Goal: Task Accomplishment & Management: Complete application form

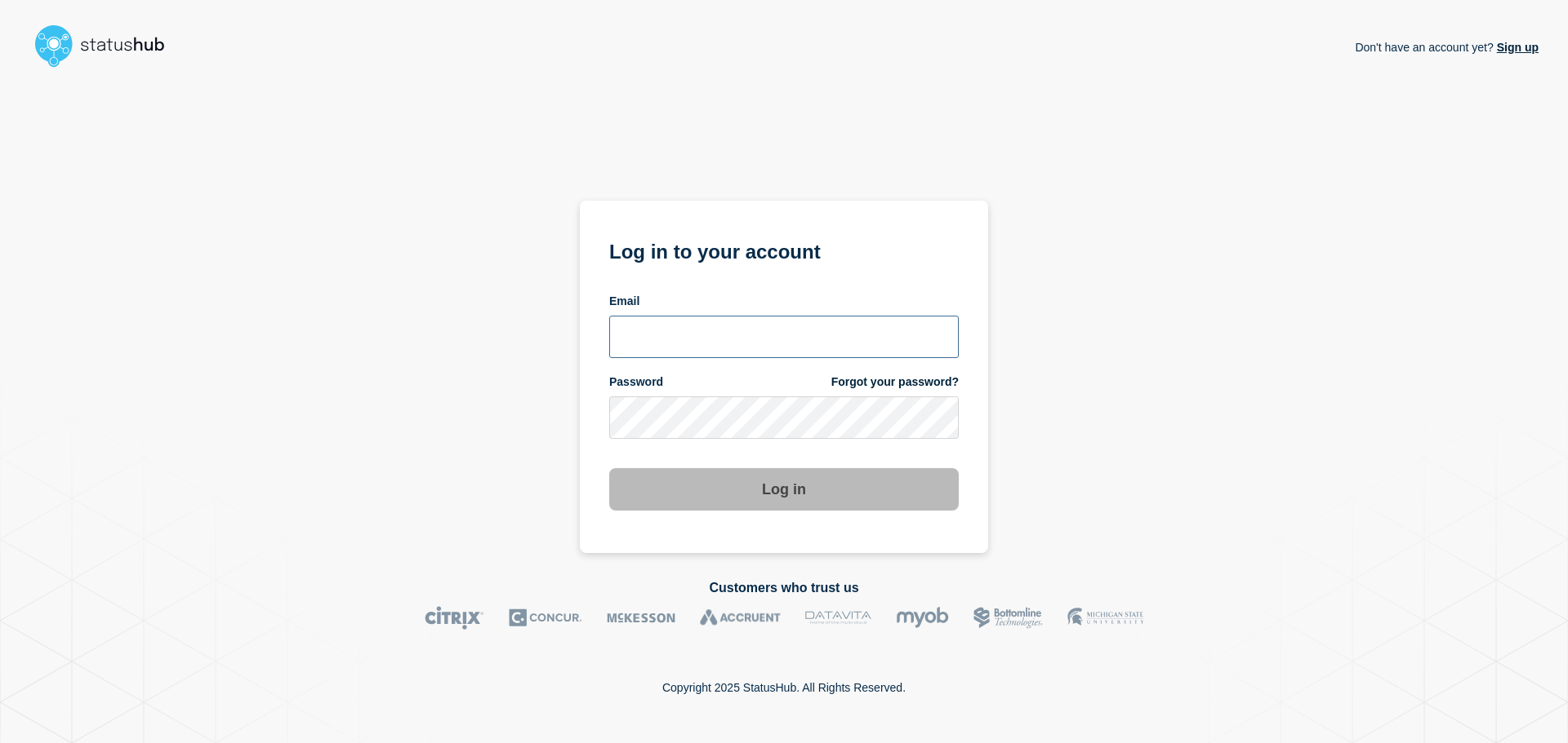
type input "[PERSON_NAME][EMAIL_ADDRESS][PERSON_NAME][DOMAIN_NAME]"
click at [807, 489] on button "Log in" at bounding box center [784, 488] width 350 height 42
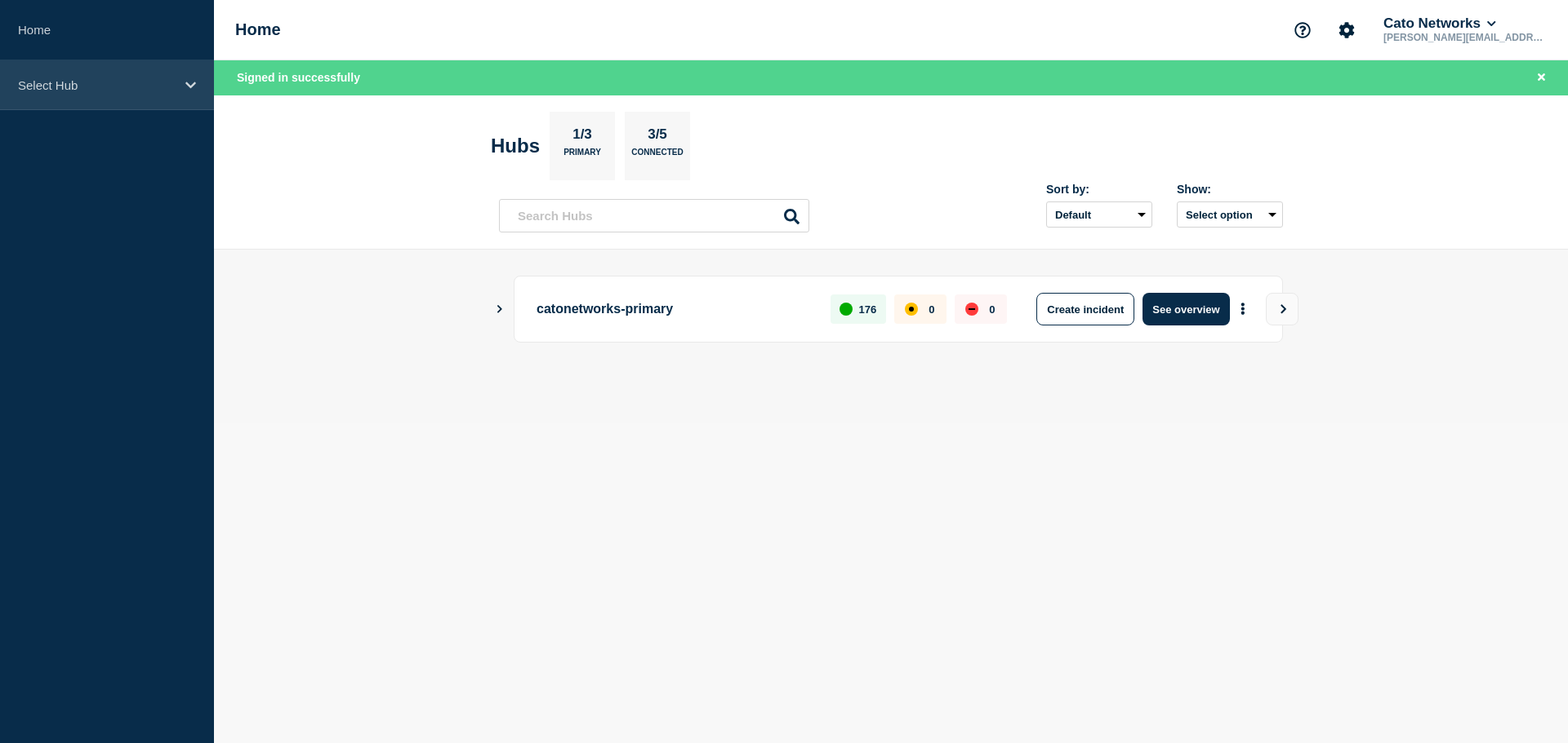
click at [74, 79] on p "Select Hub" at bounding box center [96, 85] width 157 height 14
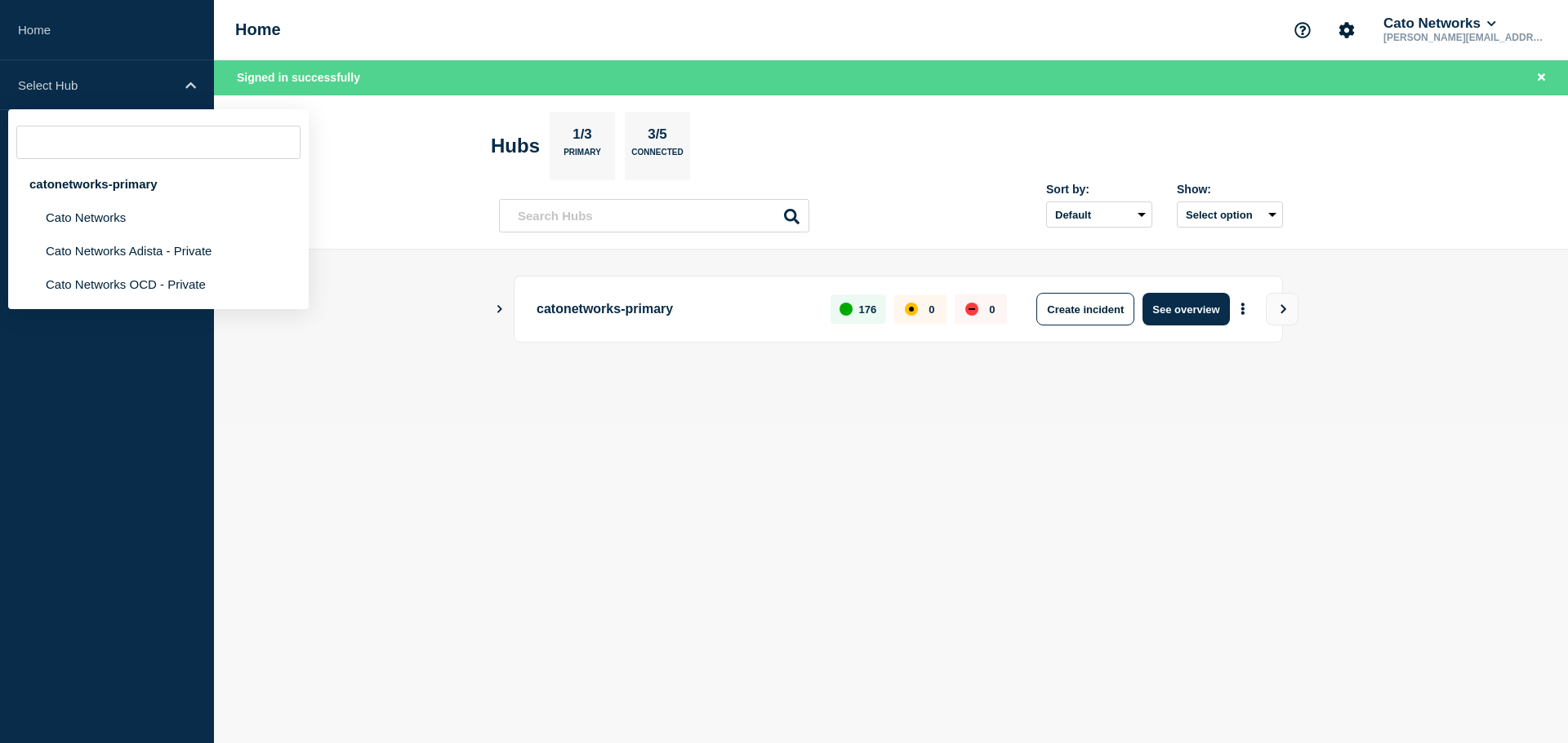
drag, startPoint x: 355, startPoint y: 457, endPoint x: 317, endPoint y: 421, distance: 52.3
click at [356, 456] on body "Home Select Hub catonetworks-primary Cato Networks Cato Networks Adista - Priva…" at bounding box center [784, 371] width 1568 height 743
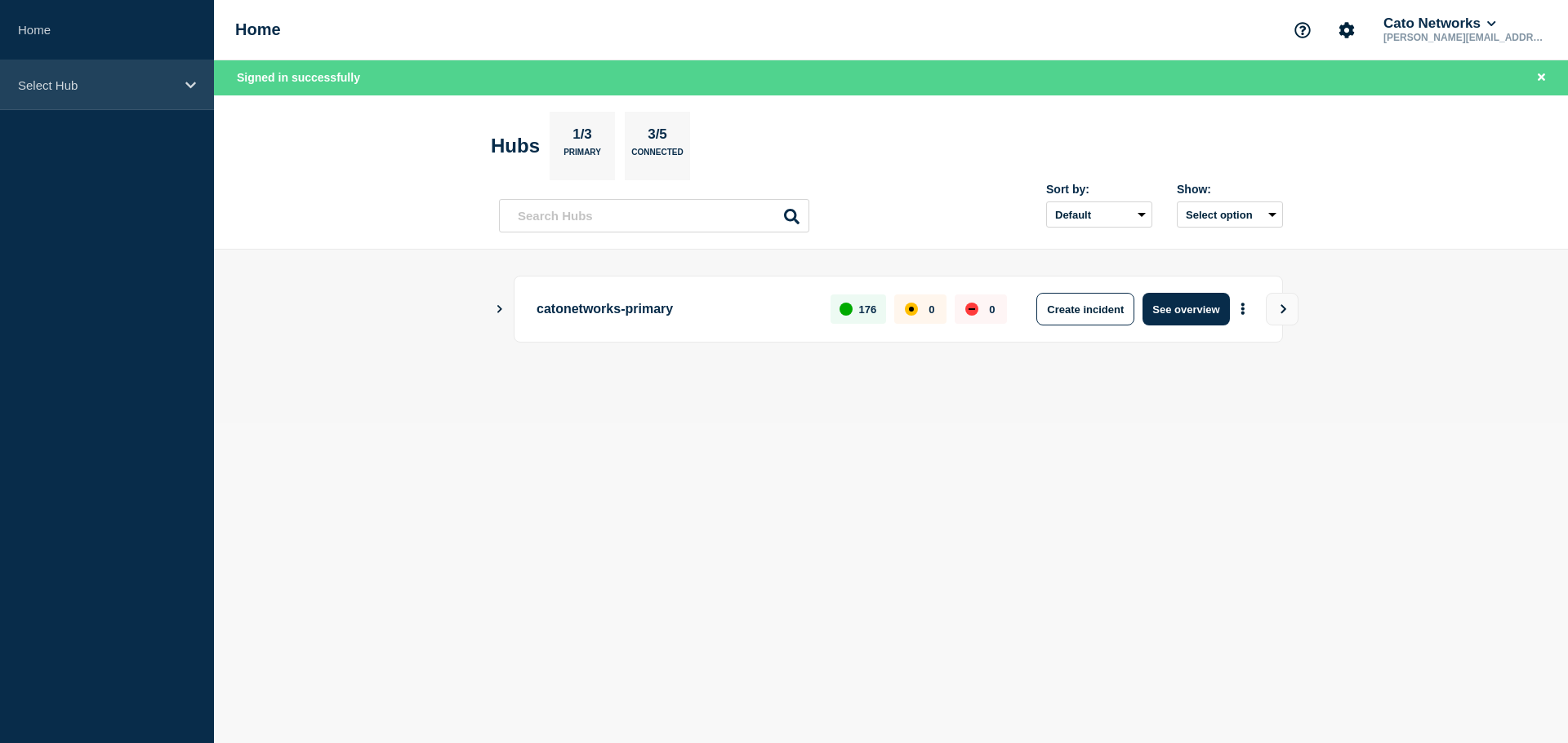
click at [50, 79] on p "Select Hub" at bounding box center [96, 85] width 157 height 14
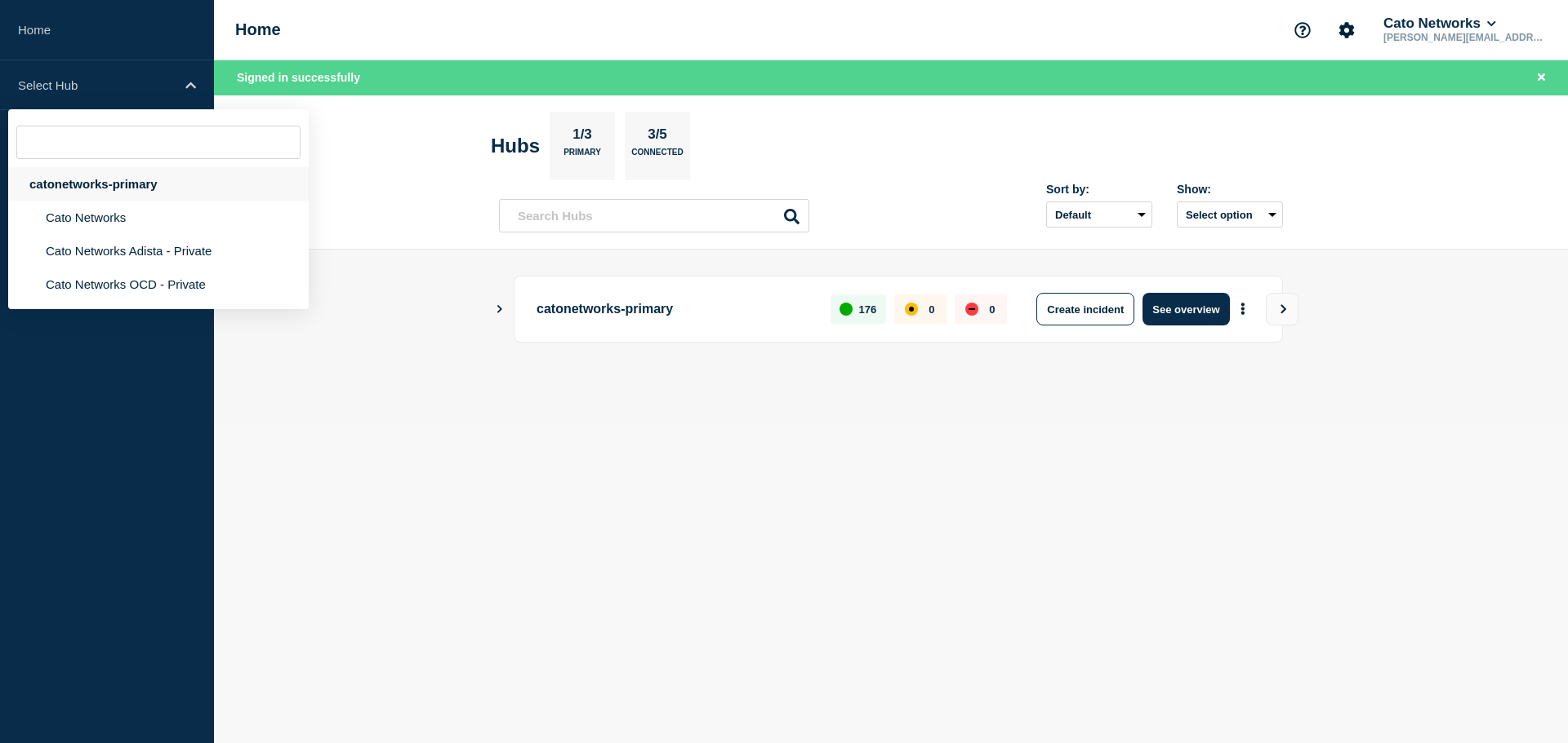
click at [130, 190] on div "catonetworks-primary" at bounding box center [158, 184] width 301 height 33
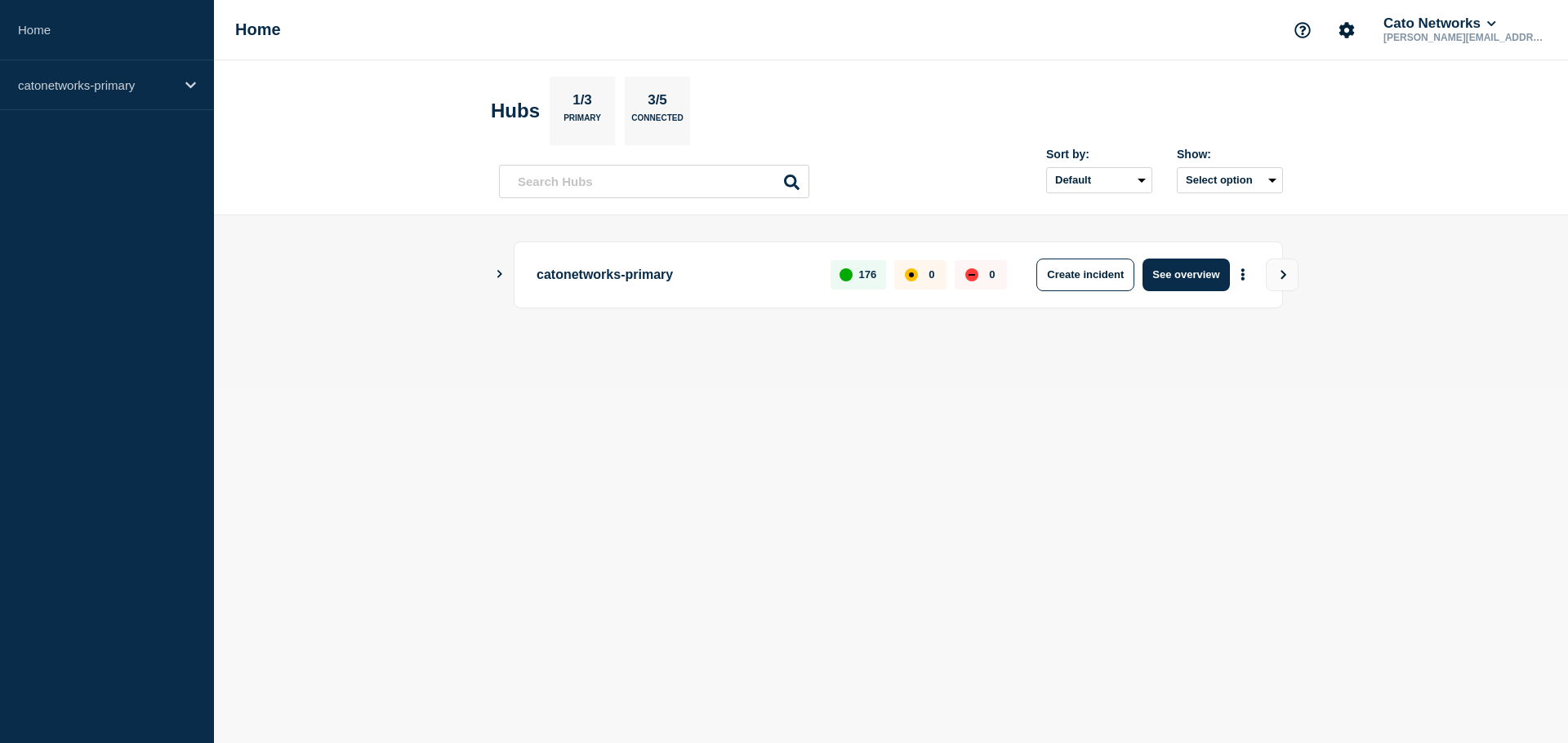
click at [502, 273] on icon "Show Connected Hubs" at bounding box center [499, 274] width 11 height 8
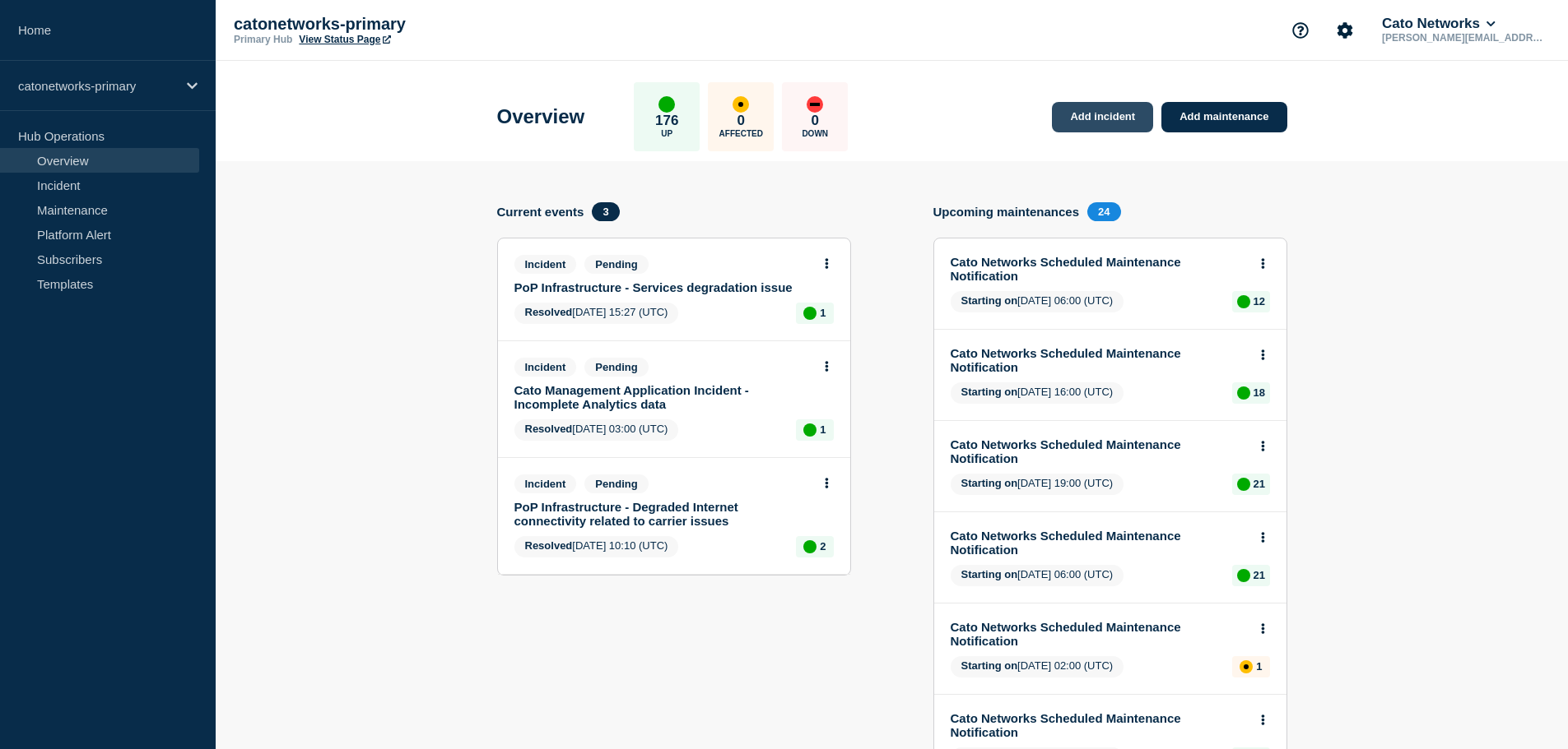
click at [1096, 118] on link "Add incident" at bounding box center [1102, 116] width 102 height 31
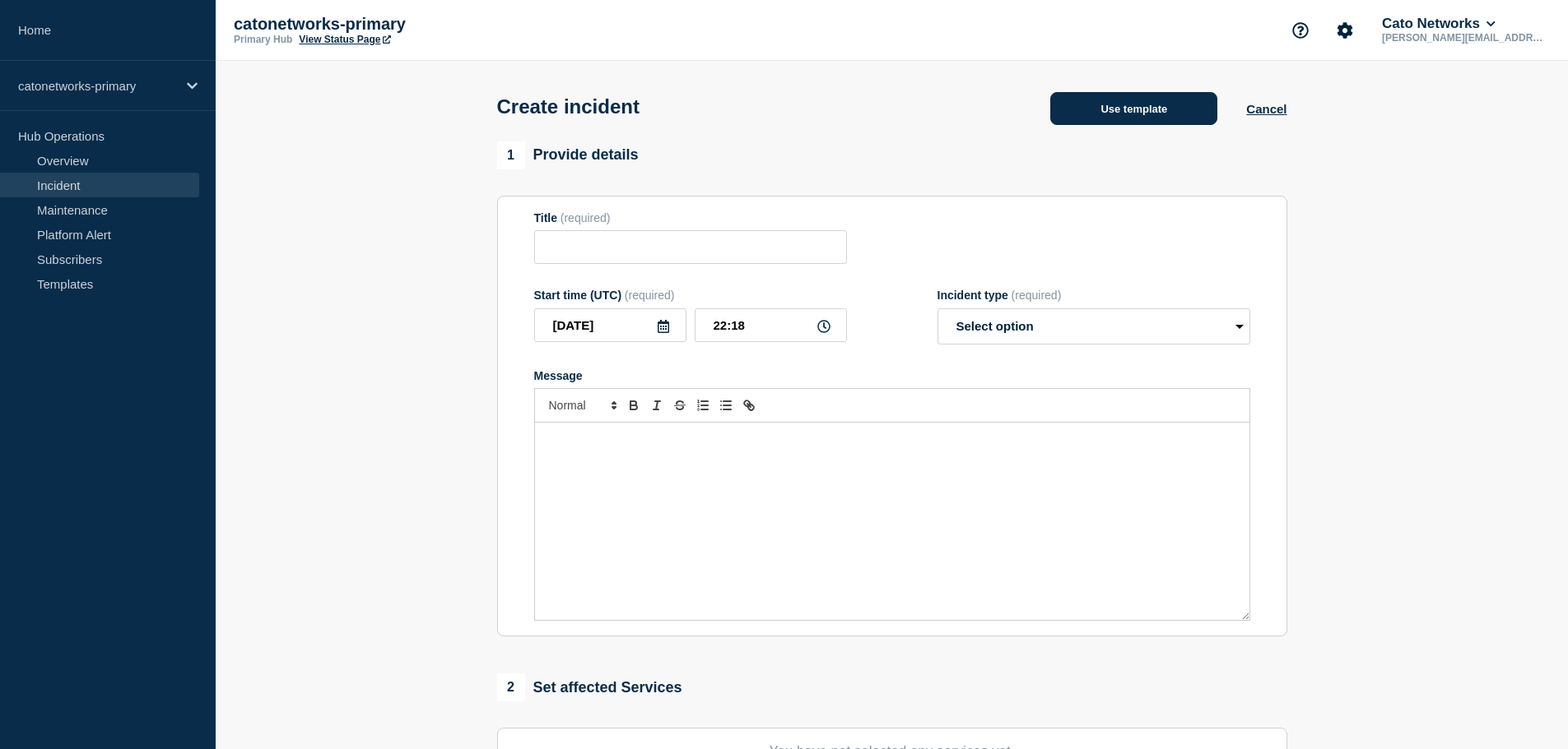
click at [1125, 107] on button "Use template" at bounding box center [1134, 108] width 167 height 33
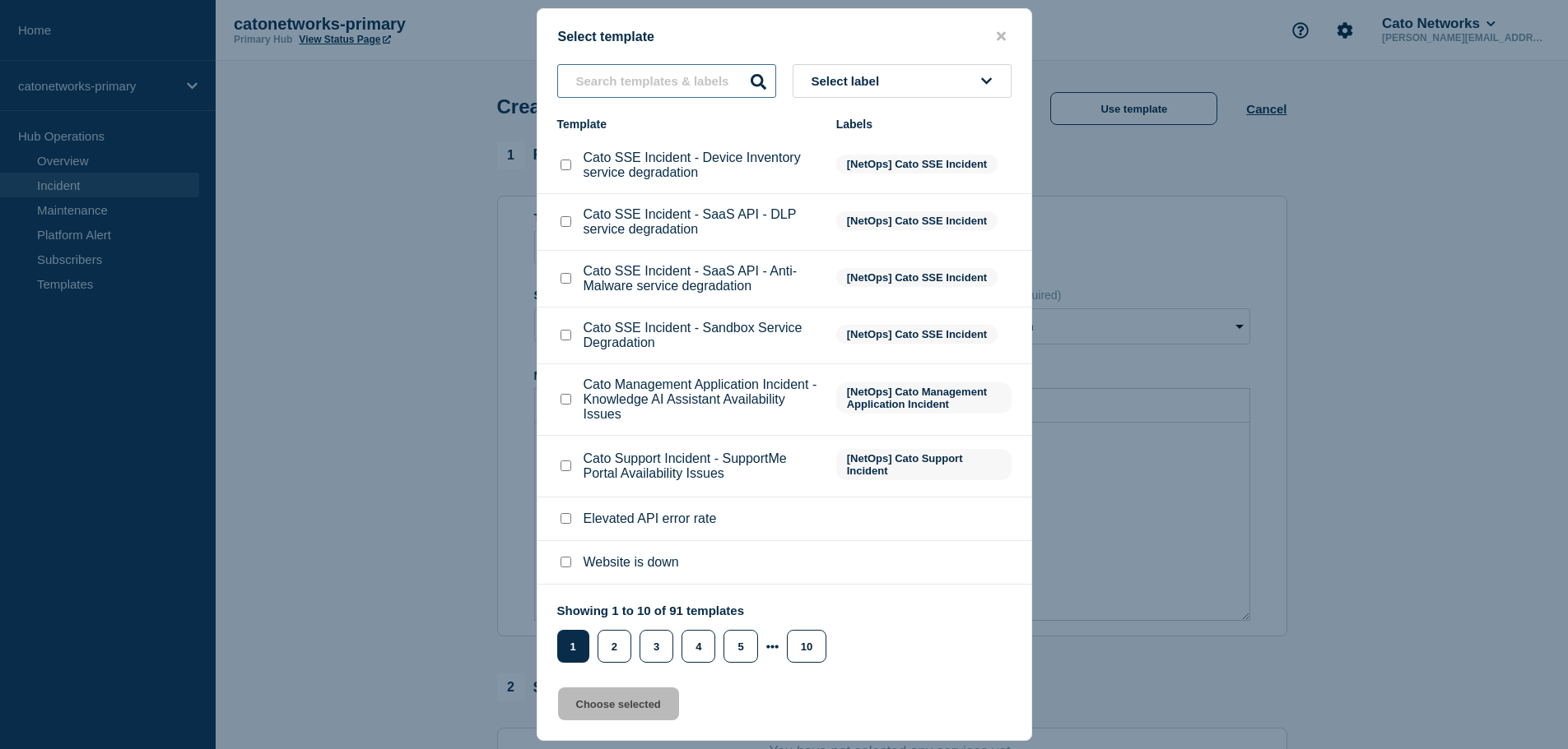
click at [663, 89] on input "text" at bounding box center [666, 81] width 219 height 34
paste input "PoP Infrastructure - Services degradation issue"
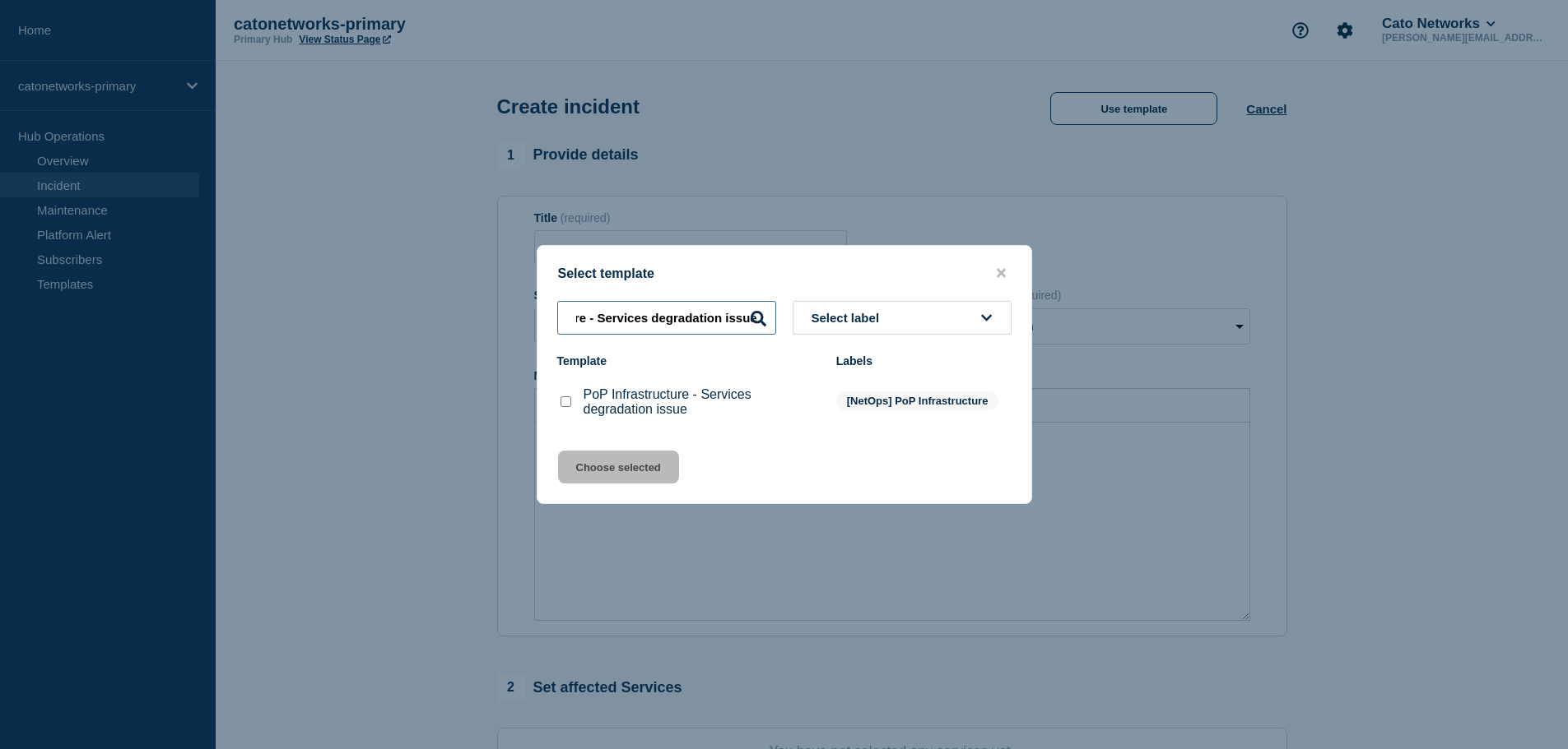
type input "PoP Infrastructure - Services degradation issue"
click at [566, 398] on div at bounding box center [565, 402] width 17 height 17
click at [562, 406] on input "PoP Infrastructure - Services degradation issue checkbox" at bounding box center [566, 402] width 11 height 11
checkbox input "true"
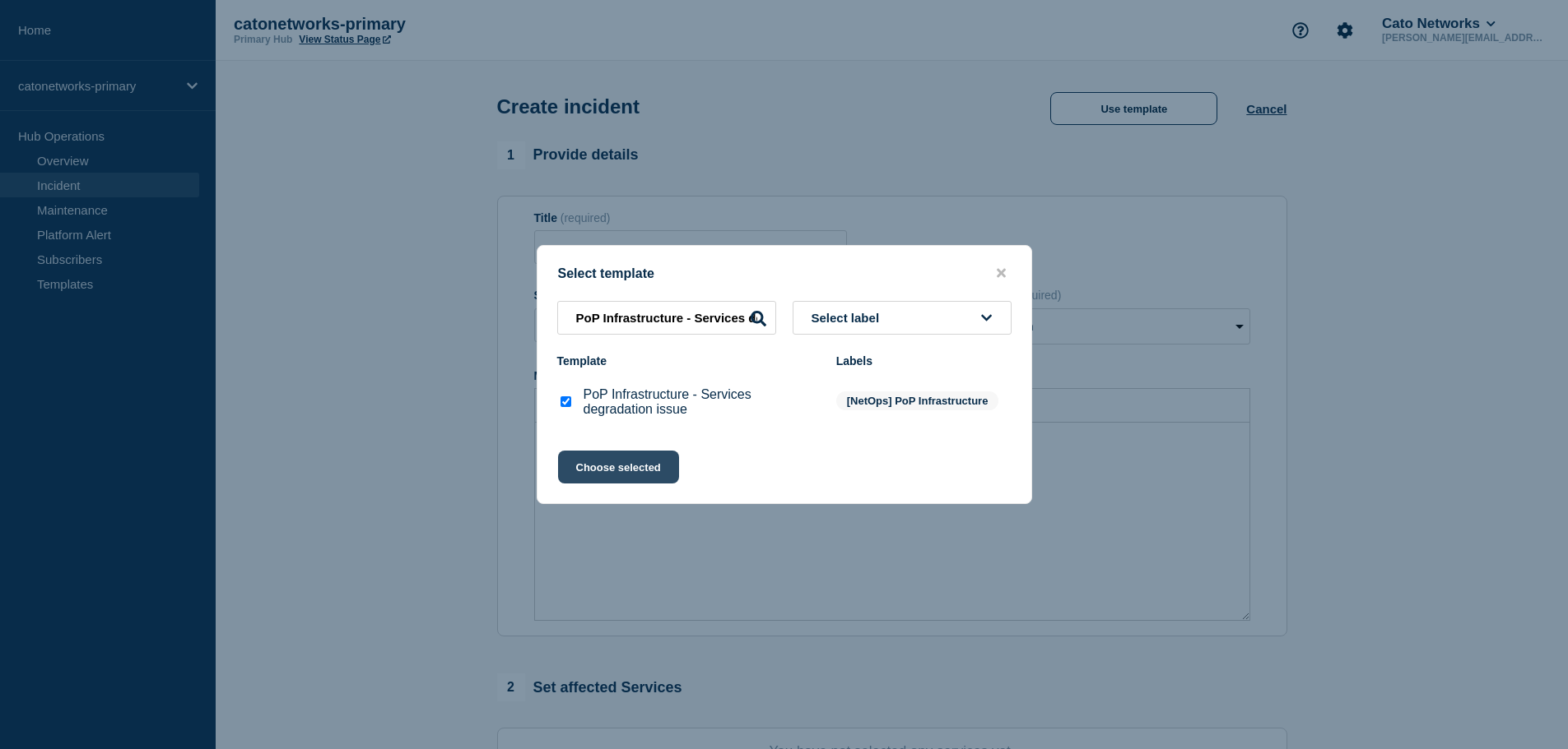
click at [618, 471] on button "Choose selected" at bounding box center [618, 467] width 121 height 33
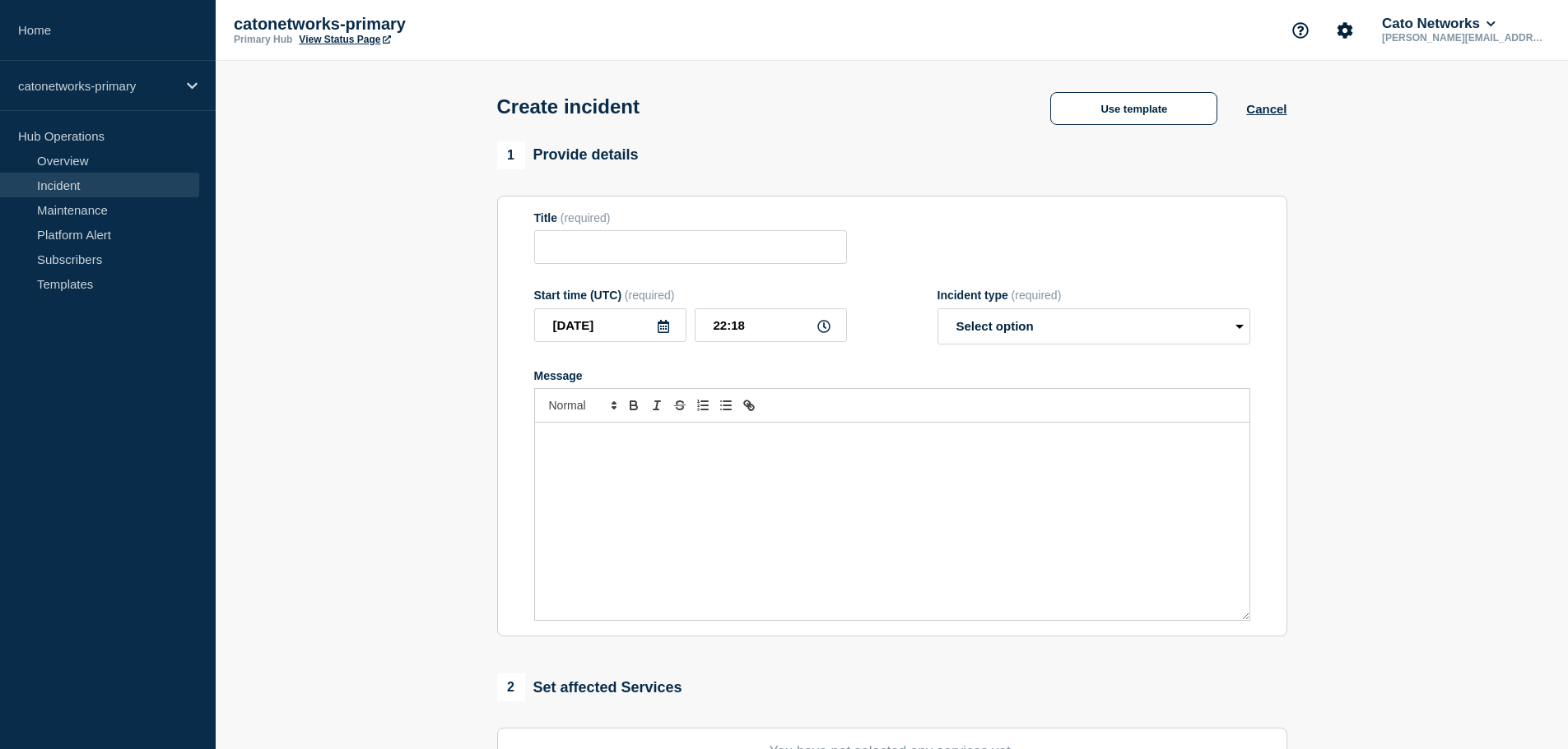
type input "PoP Infrastructure - Services degradation issue"
select select "investigating"
radio input "false"
radio input "true"
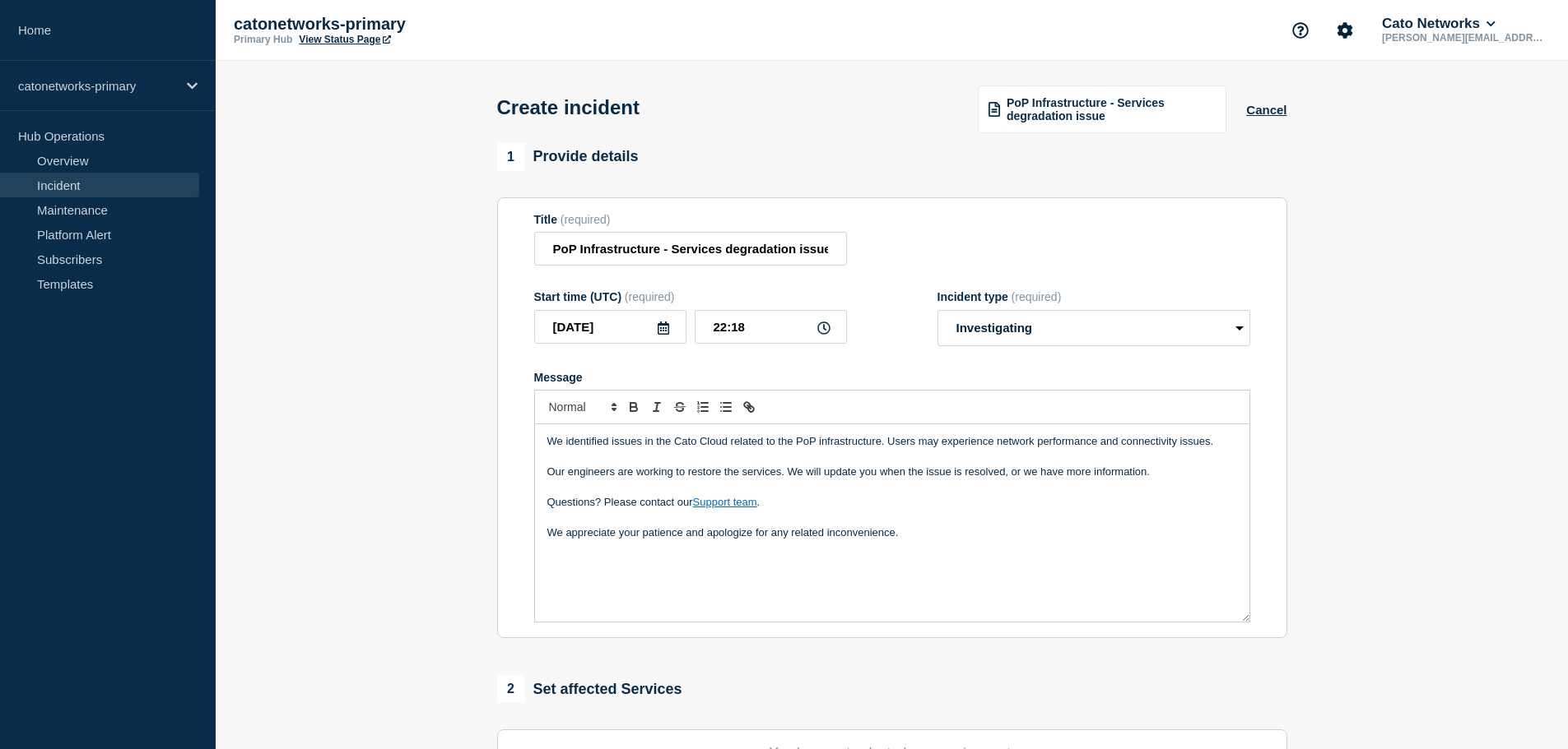
click at [972, 541] on p "We appreciate your patience and apologize for any related inconvenience." at bounding box center [892, 533] width 690 height 15
drag, startPoint x: 699, startPoint y: 561, endPoint x: 527, endPoint y: 567, distance: 172.1
click at [527, 567] on section "Title (required) PoP Infrastructure - Services degradation issue Start time (UT…" at bounding box center [893, 418] width 790 height 442
copy p "Ref. [INCIDNT-7685]"
drag, startPoint x: 631, startPoint y: 249, endPoint x: 646, endPoint y: 248, distance: 15.0
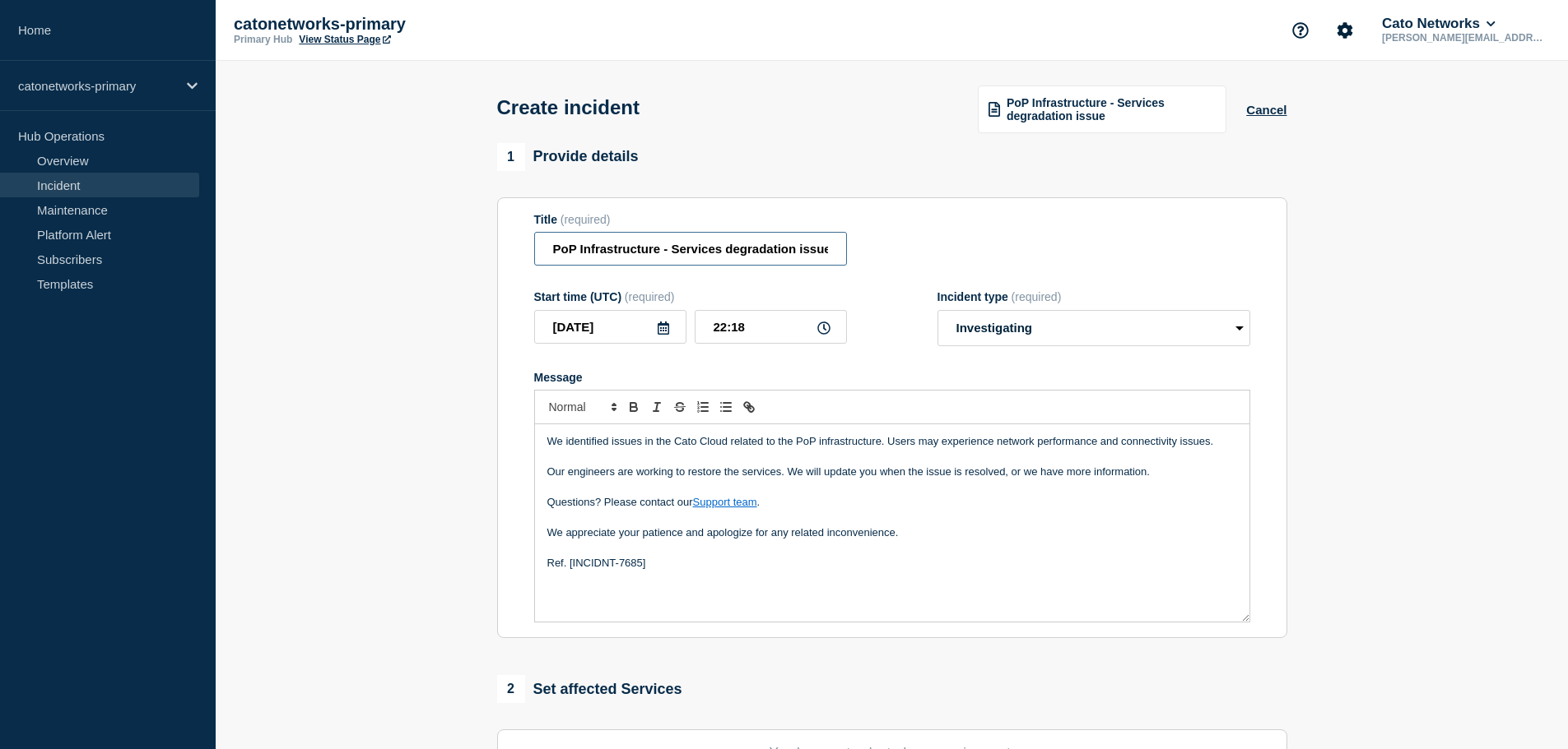
click at [631, 249] on input "PoP Infrastructure - Services degradation issue" at bounding box center [690, 249] width 313 height 34
click at [697, 252] on input "PoP Infrastructure - Services degradation issue" at bounding box center [690, 249] width 313 height 34
click at [697, 252] on input "Title" at bounding box center [690, 249] width 313 height 34
click at [1091, 113] on span "PoP Infrastructure - Services degradation issue" at bounding box center [1112, 110] width 209 height 27
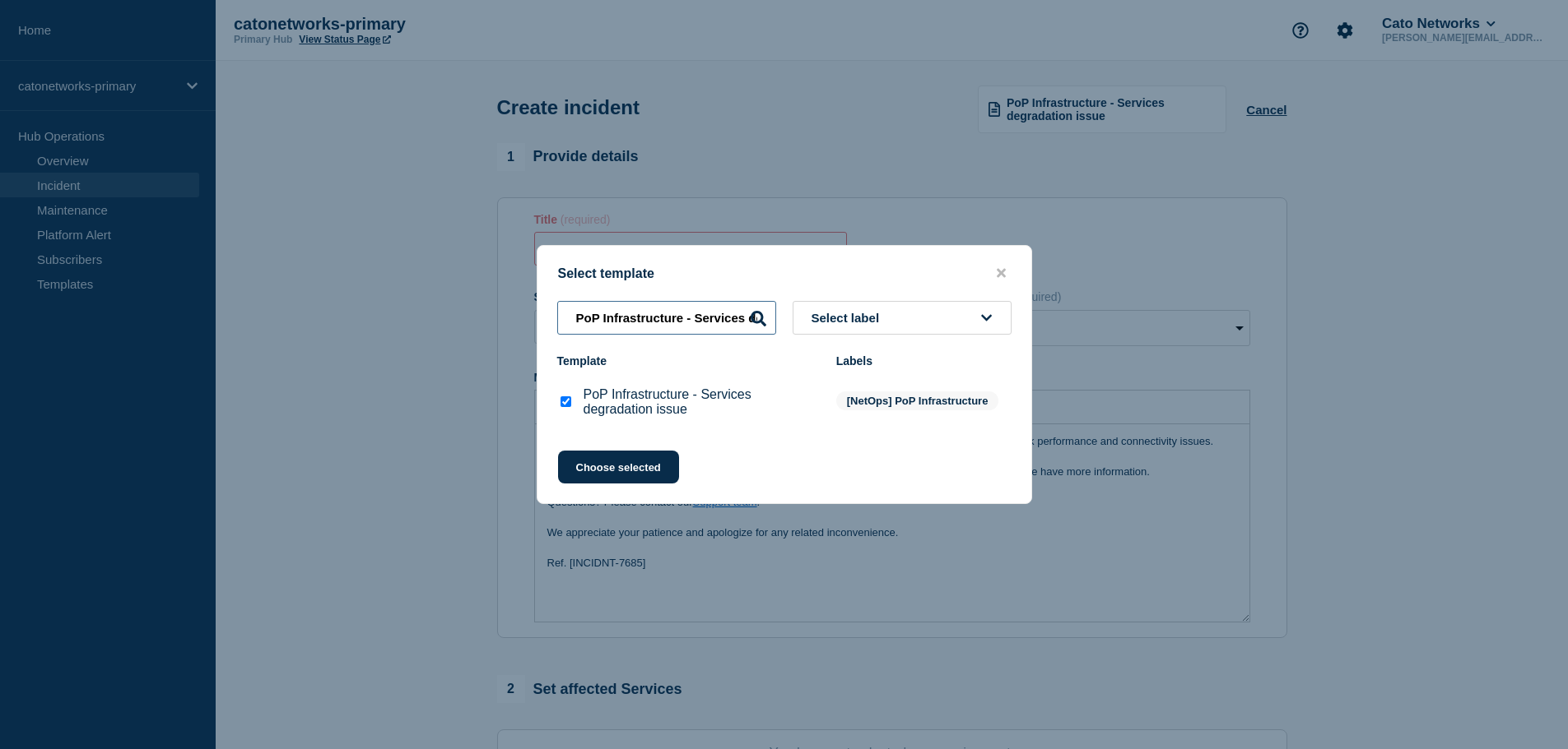
click at [669, 334] on input "PoP Infrastructure - Services degradation issue" at bounding box center [666, 318] width 219 height 34
select select "Select option"
radio input "true"
radio input "false"
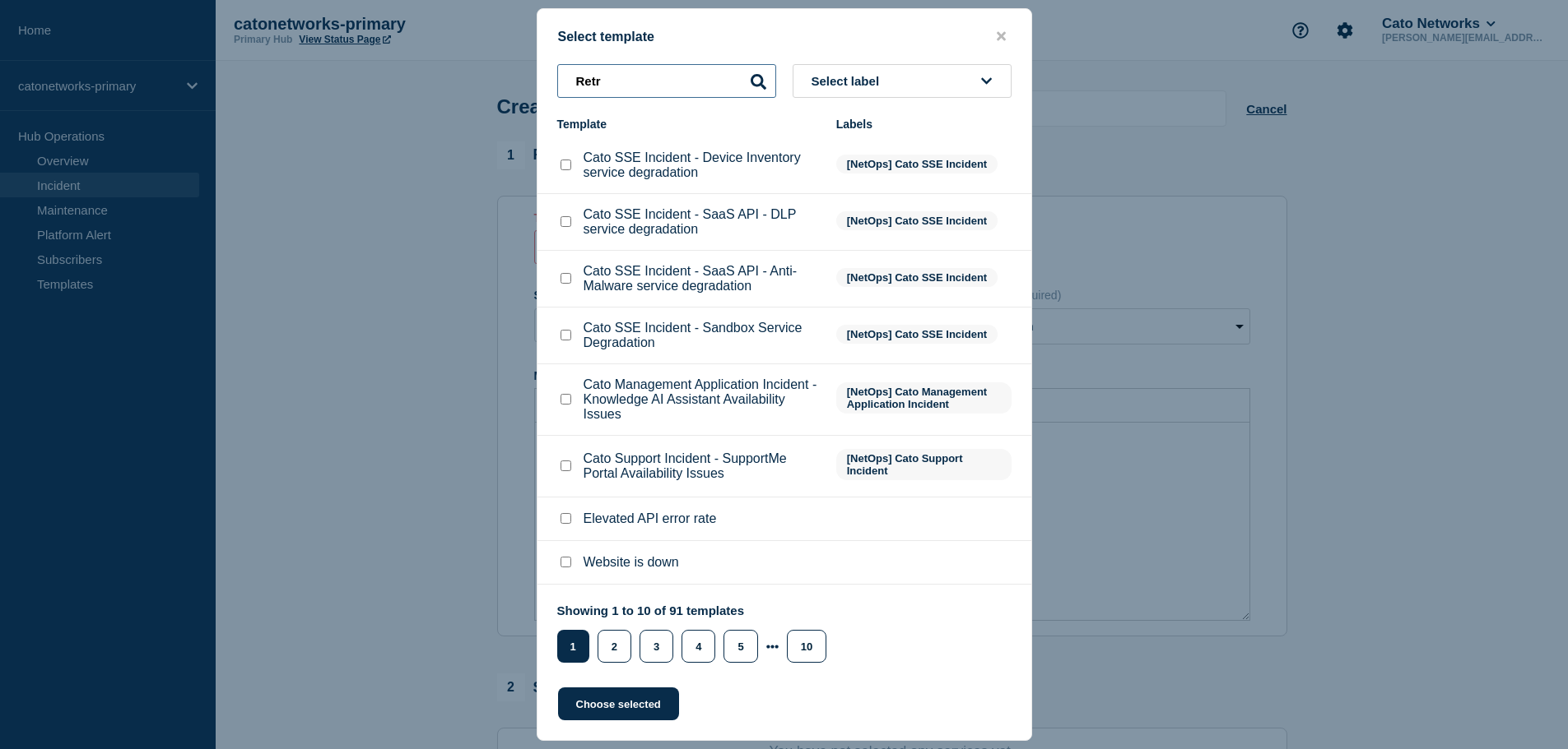
type input "Retro"
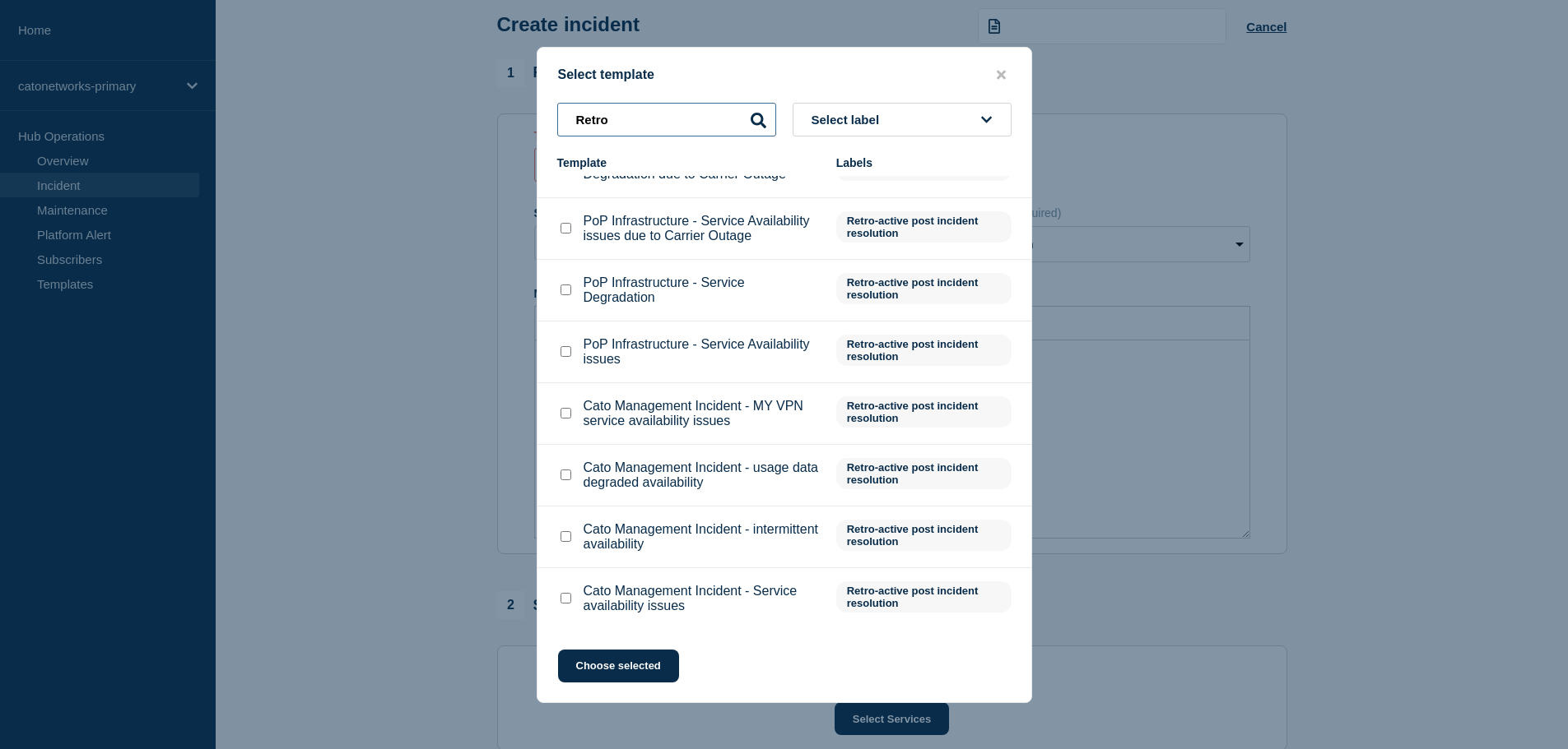
scroll to position [19, 0]
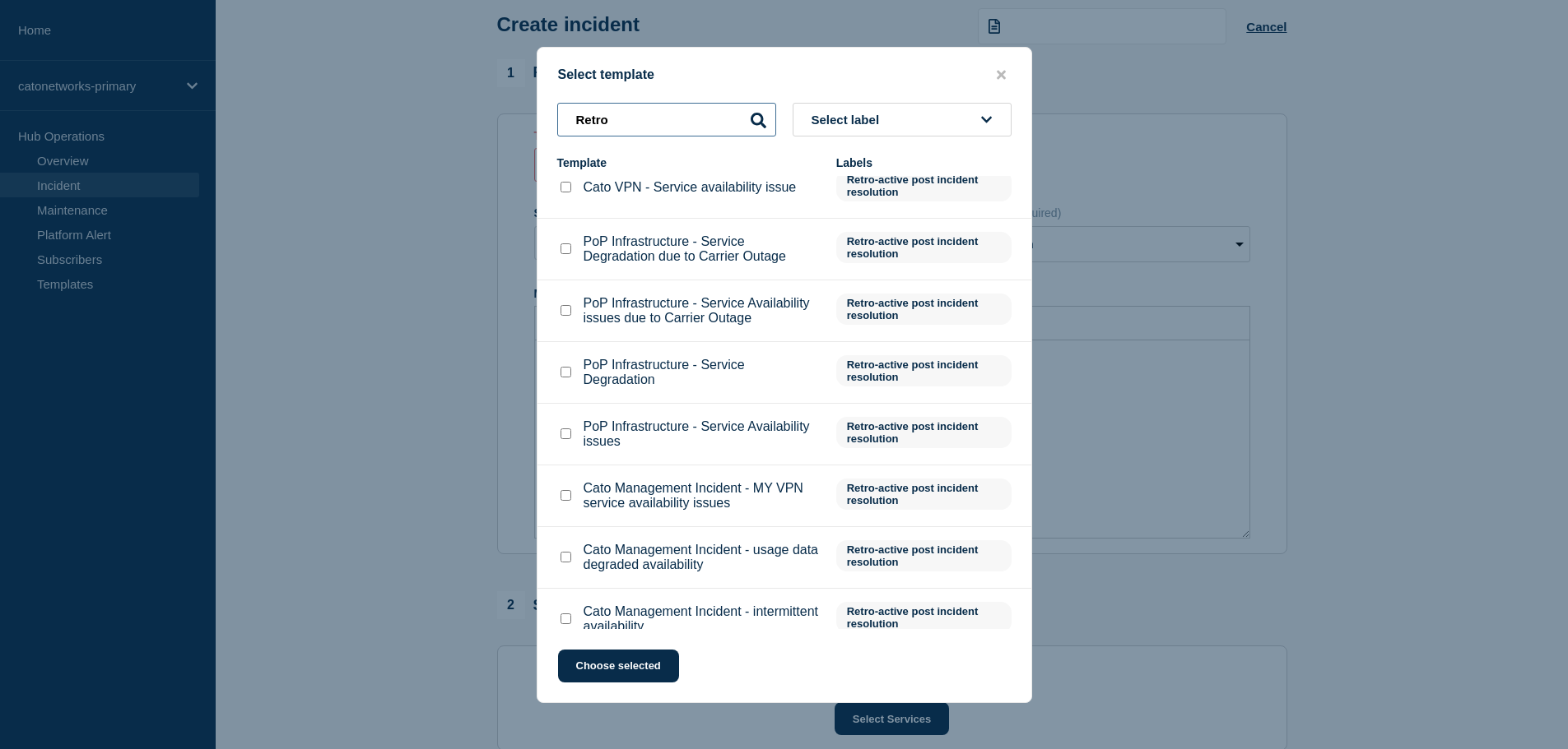
drag, startPoint x: 550, startPoint y: 116, endPoint x: 498, endPoint y: 110, distance: 52.3
click at [514, 112] on div "Select template Retro Select label Template Labels Cato VPN - Service availabil…" at bounding box center [784, 374] width 1568 height 749
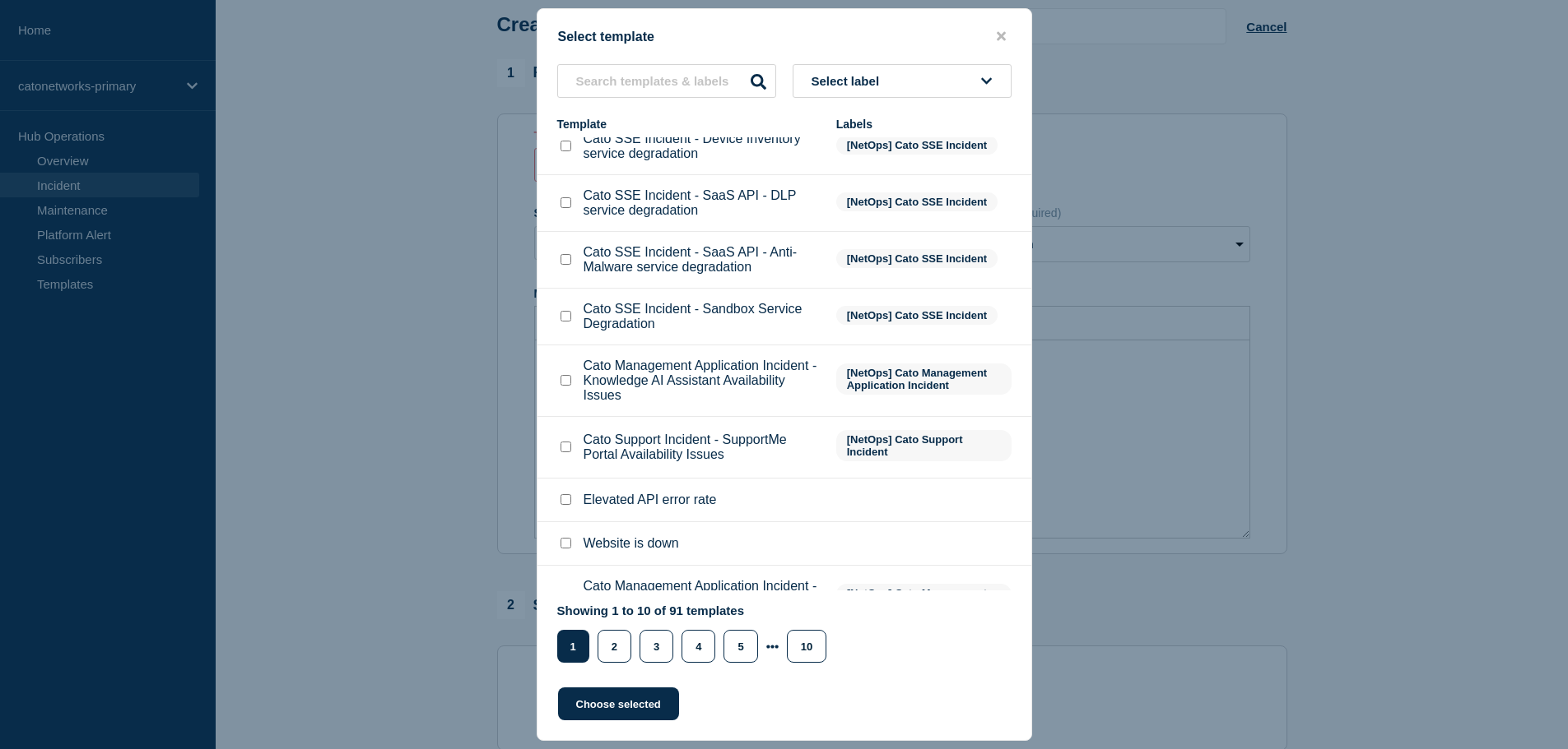
click at [857, 72] on button "Select label" at bounding box center [902, 81] width 219 height 34
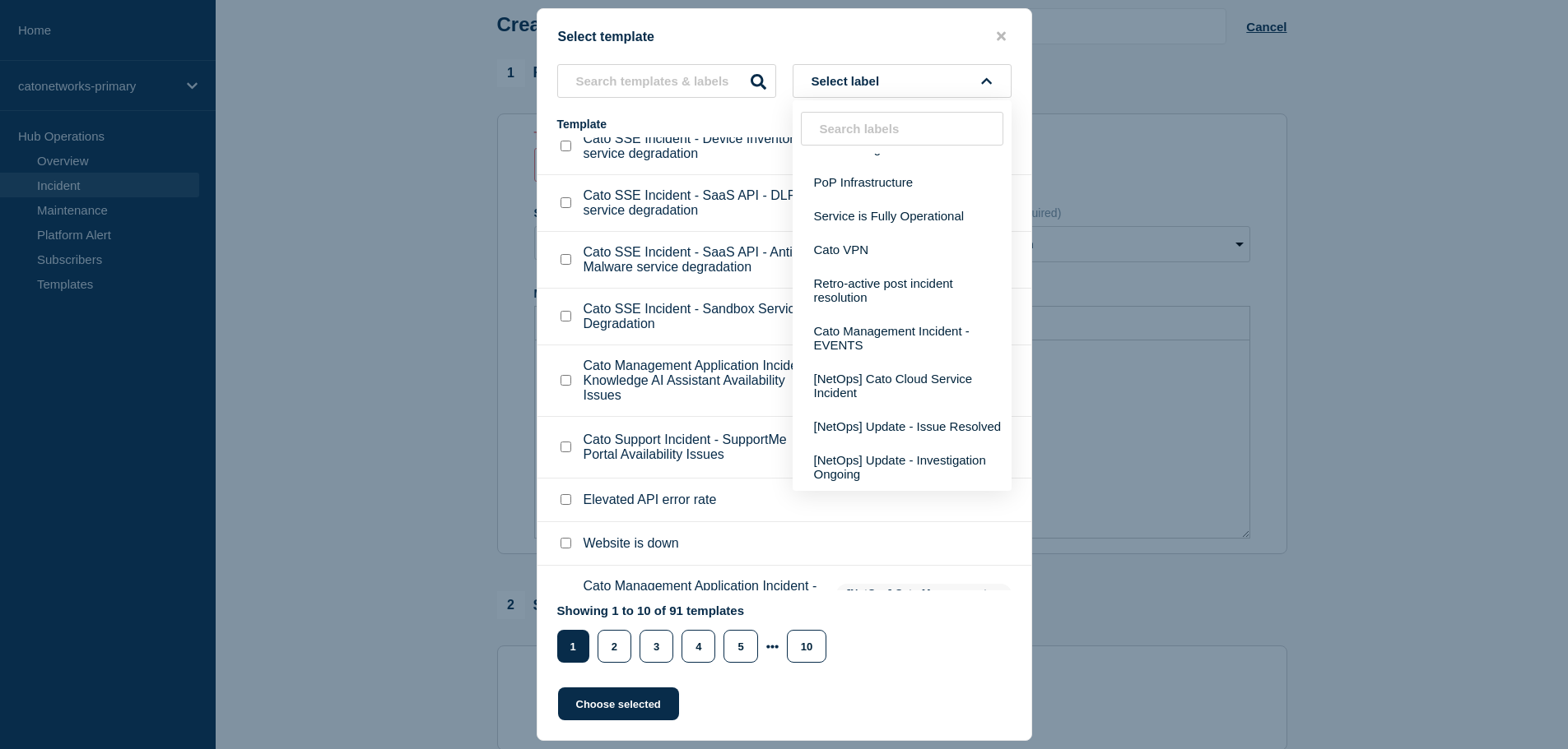
scroll to position [25, 0]
click at [887, 294] on button "Retro-active post incident resolution" at bounding box center [902, 288] width 219 height 47
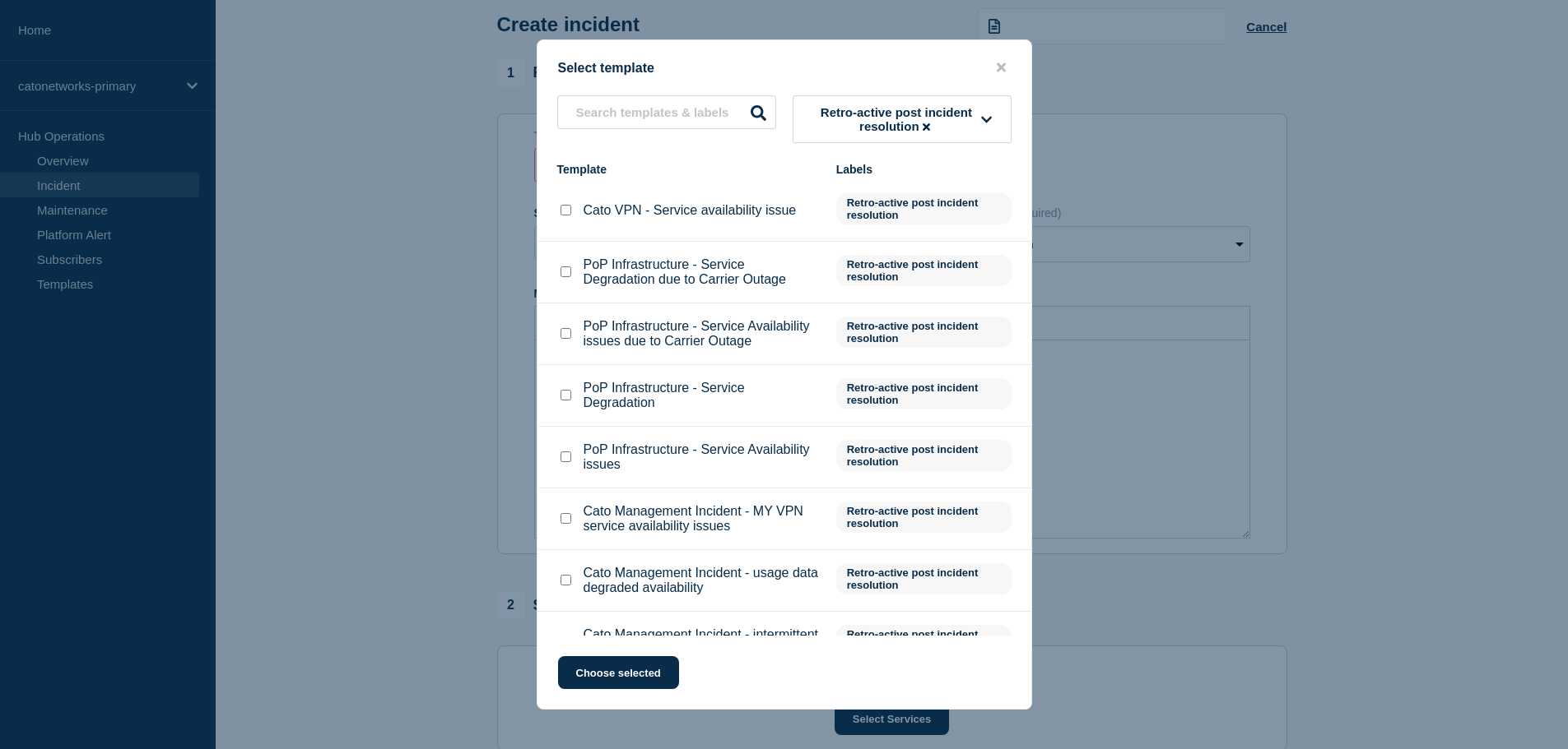
scroll to position [0, 0]
click at [567, 403] on input "PoP Infrastructure - Service Degradation checkbox" at bounding box center [566, 398] width 11 height 11
checkbox input "true"
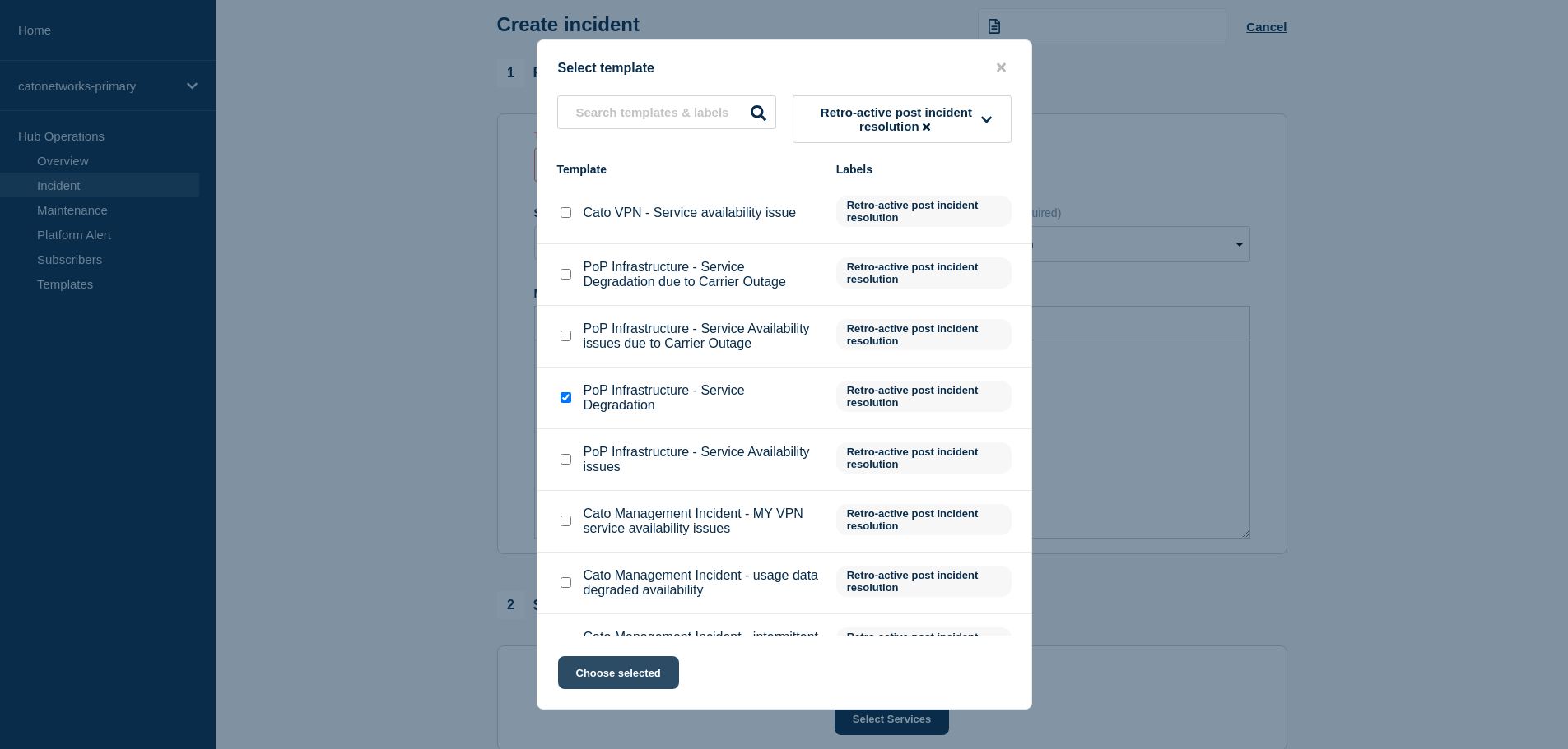
click at [627, 678] on button "Choose selected" at bounding box center [618, 672] width 121 height 33
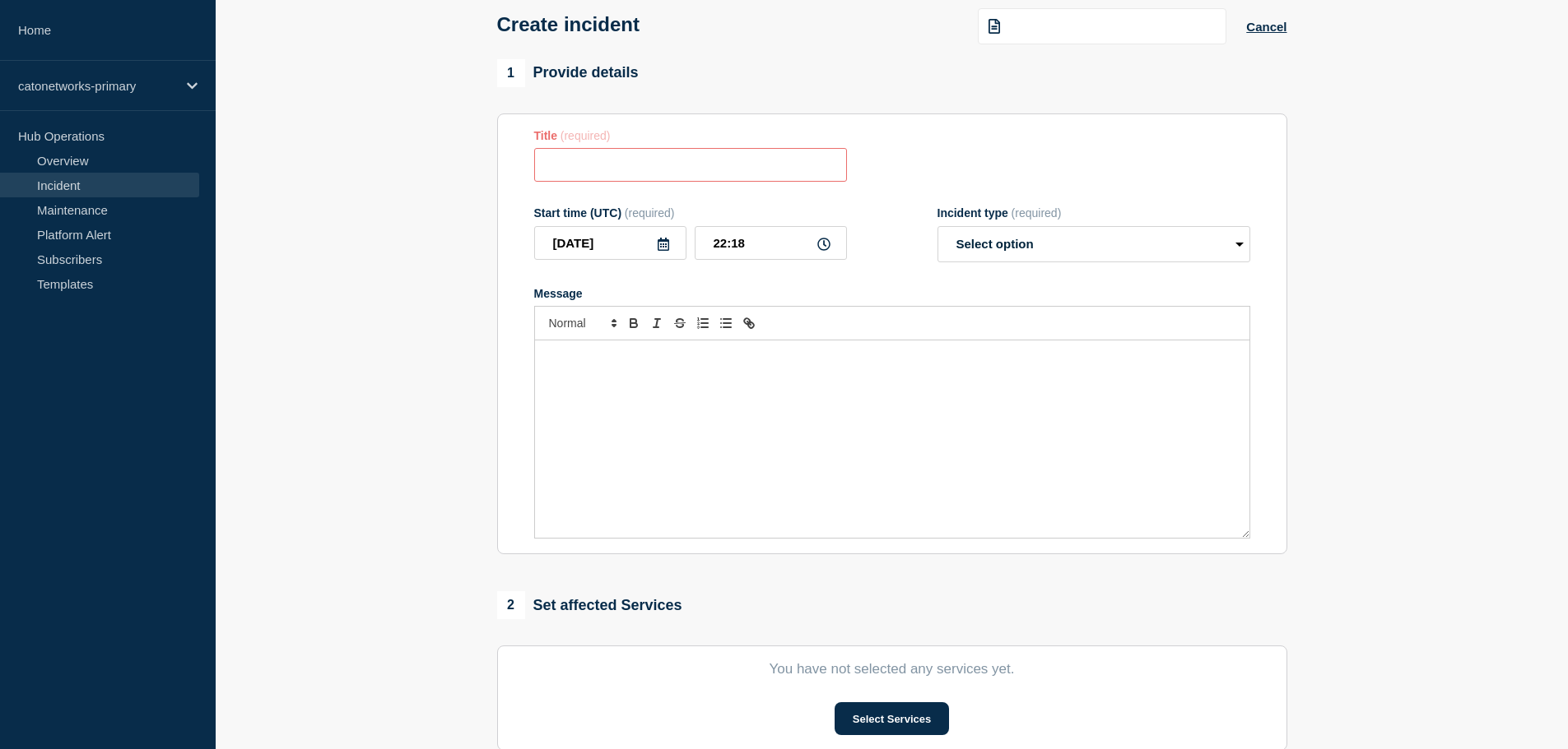
type input "PoP Infrastructure - Service Degradation"
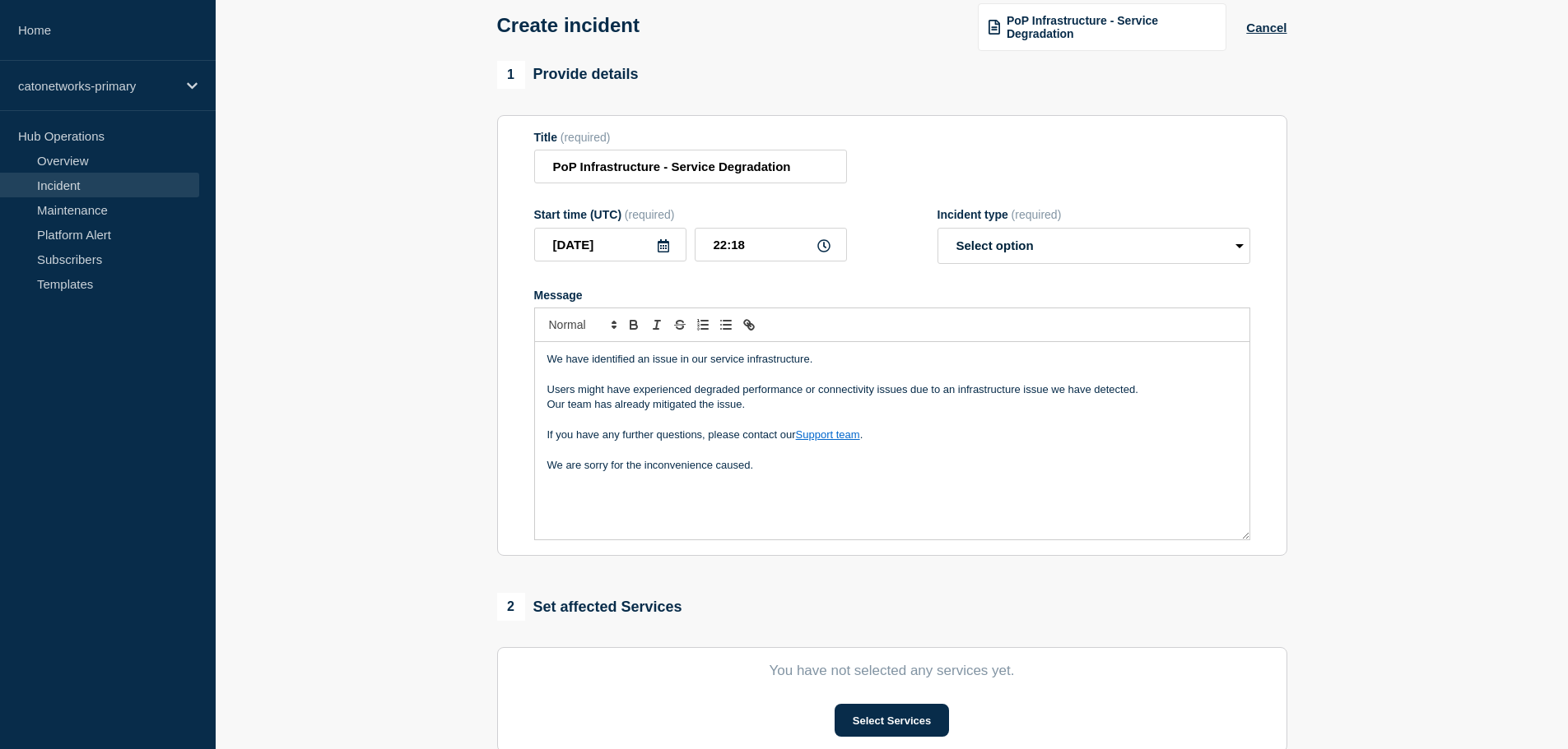
click at [573, 495] on div "We have identified an issue in our service infrastructure. Users might have exp…" at bounding box center [893, 441] width 715 height 197
click at [767, 462] on p "We are sorry for the inconvenience caused." at bounding box center [892, 465] width 690 height 15
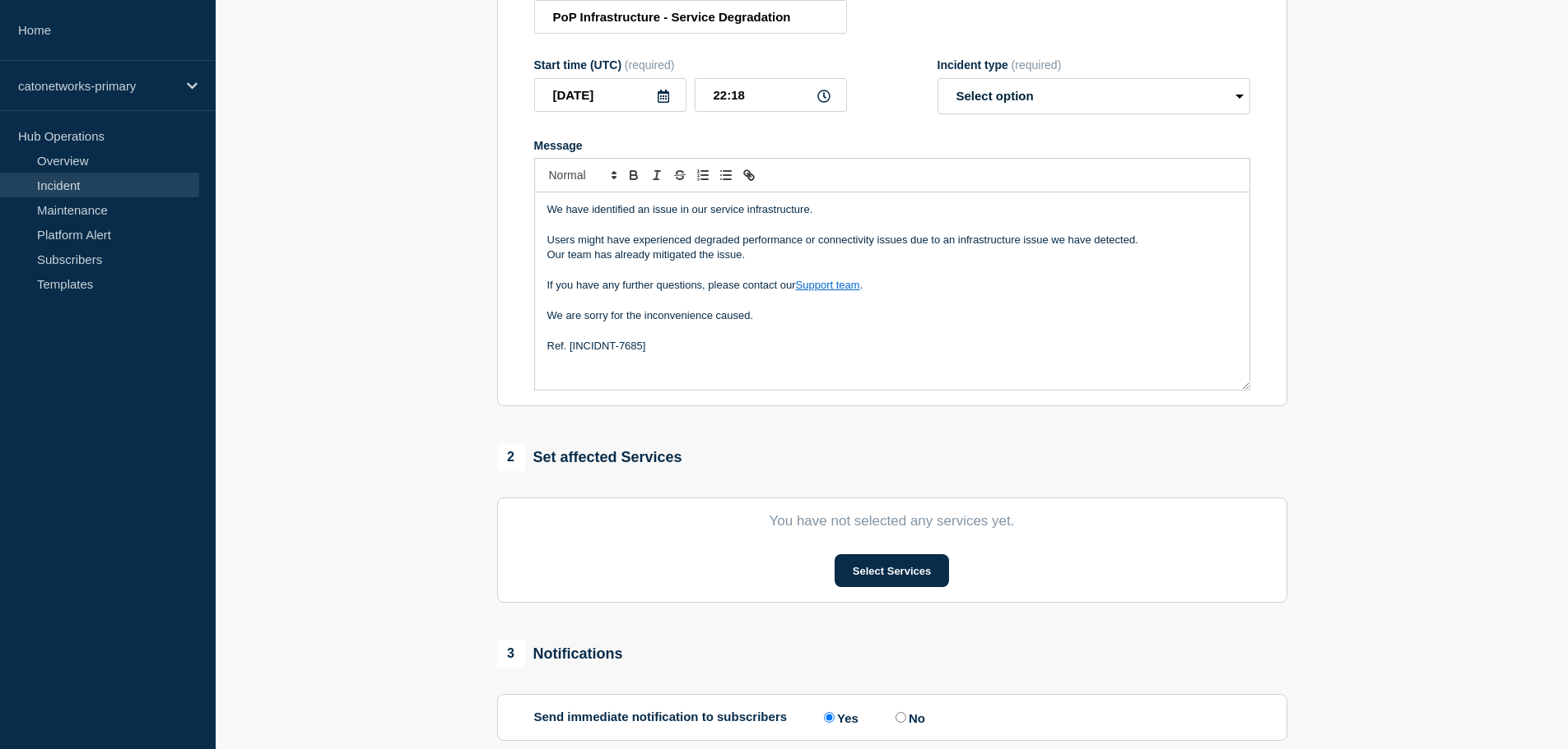
scroll to position [247, 0]
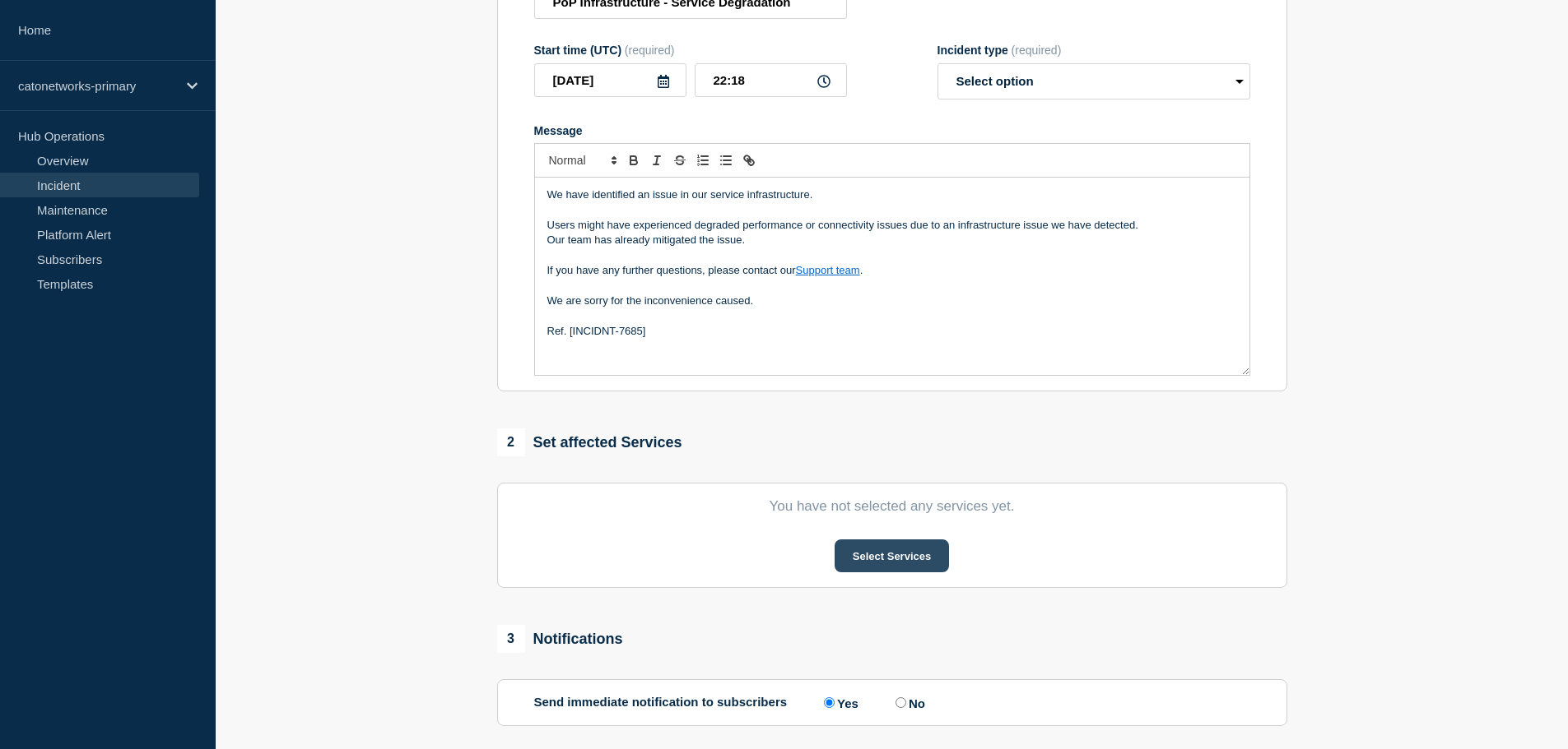
click at [890, 558] on button "Select Services" at bounding box center [892, 556] width 115 height 33
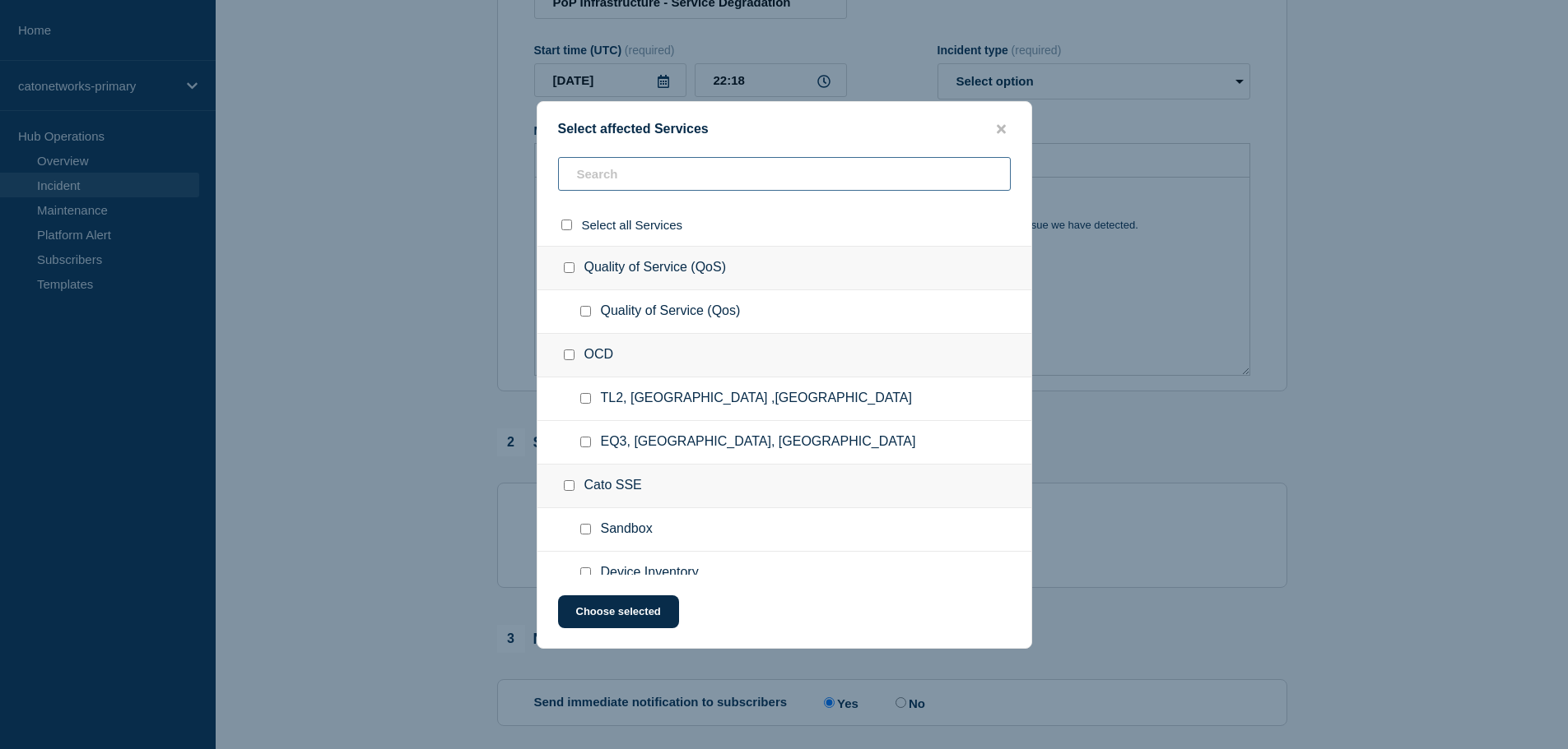
click at [614, 186] on input "text" at bounding box center [784, 174] width 452 height 34
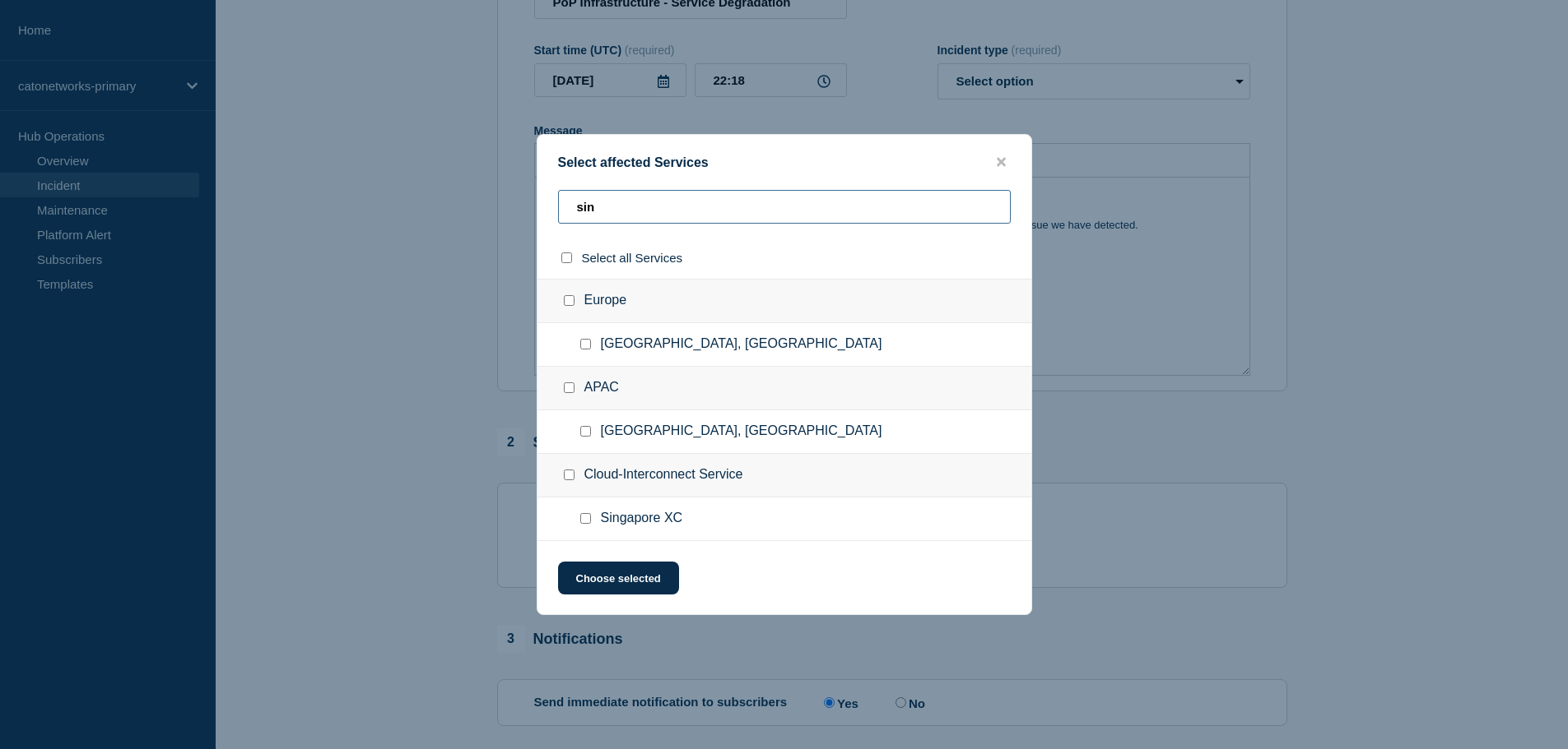
type input "sin"
click at [587, 518] on input "Singapore XC checkbox" at bounding box center [586, 518] width 11 height 11
checkbox input "true"
click at [637, 577] on button "Choose selected" at bounding box center [618, 577] width 121 height 33
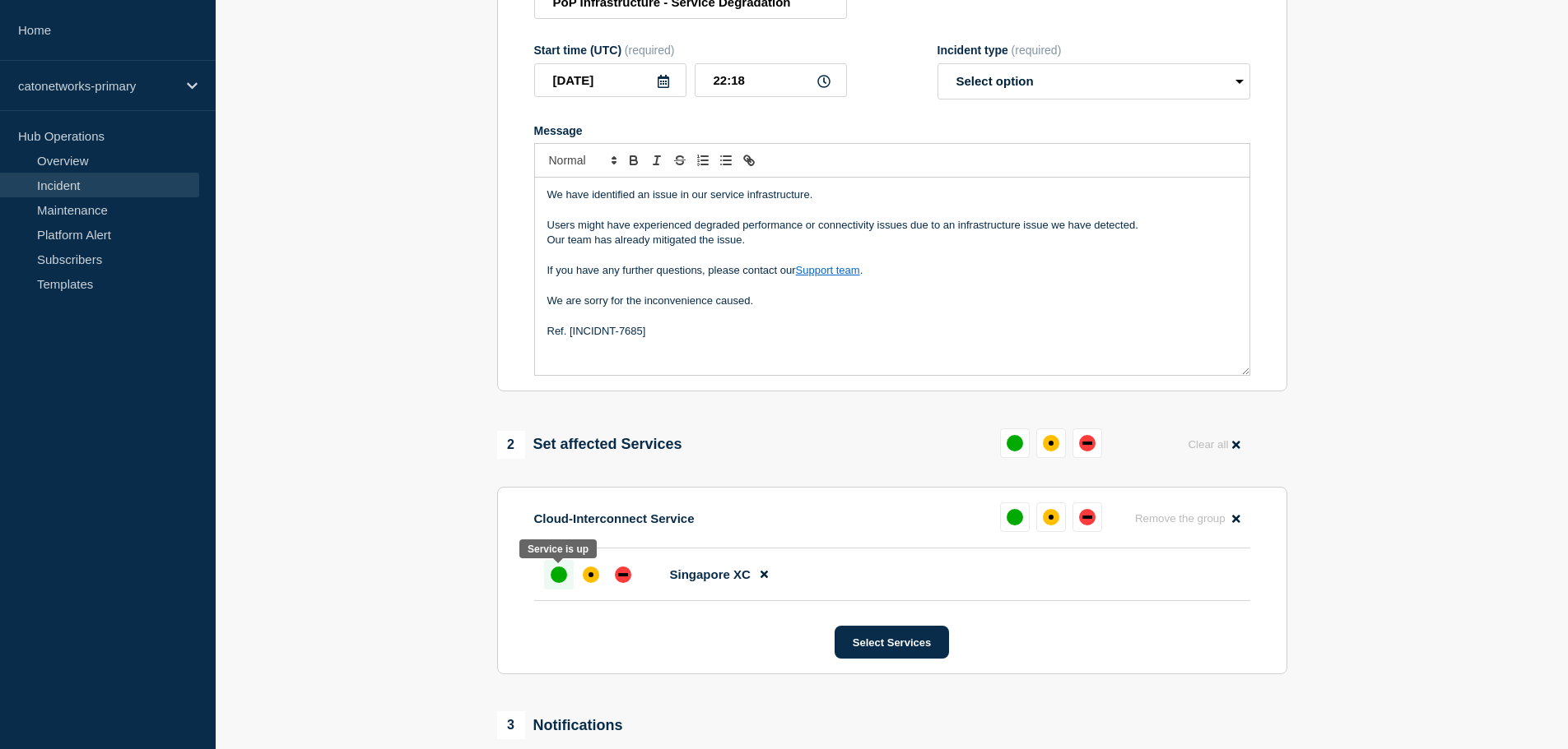
click at [558, 576] on div "up" at bounding box center [559, 574] width 17 height 17
click at [1018, 82] on select "Select option Investigating Identified Monitoring" at bounding box center [1093, 81] width 313 height 37
select select "monitoring"
click at [937, 65] on select "Select option Investigating Identified Monitoring" at bounding box center [1093, 81] width 313 height 37
click at [621, 92] on input "2025-09-29" at bounding box center [610, 80] width 152 height 34
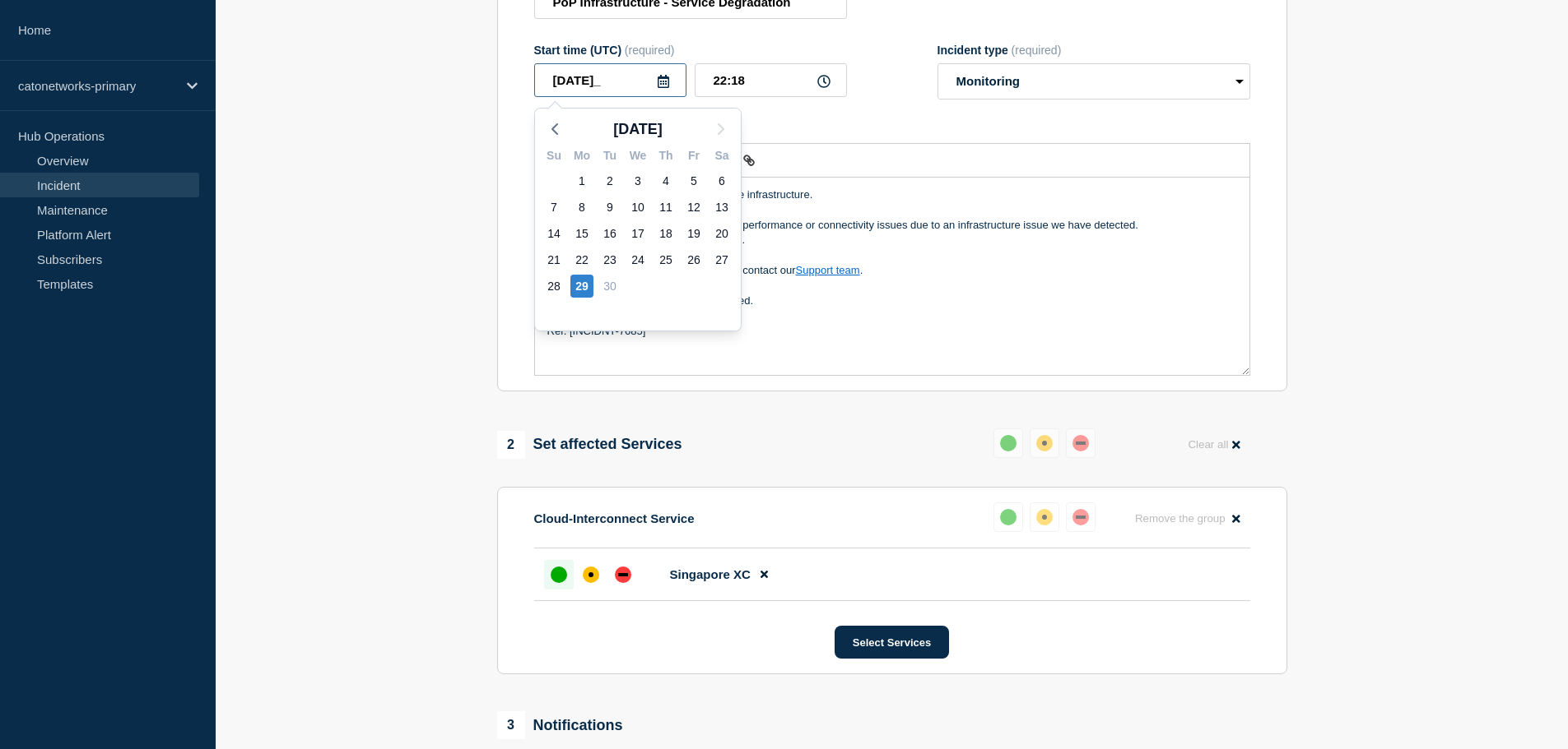
type input "2025-09-27"
click at [748, 92] on input "22:18" at bounding box center [771, 80] width 152 height 34
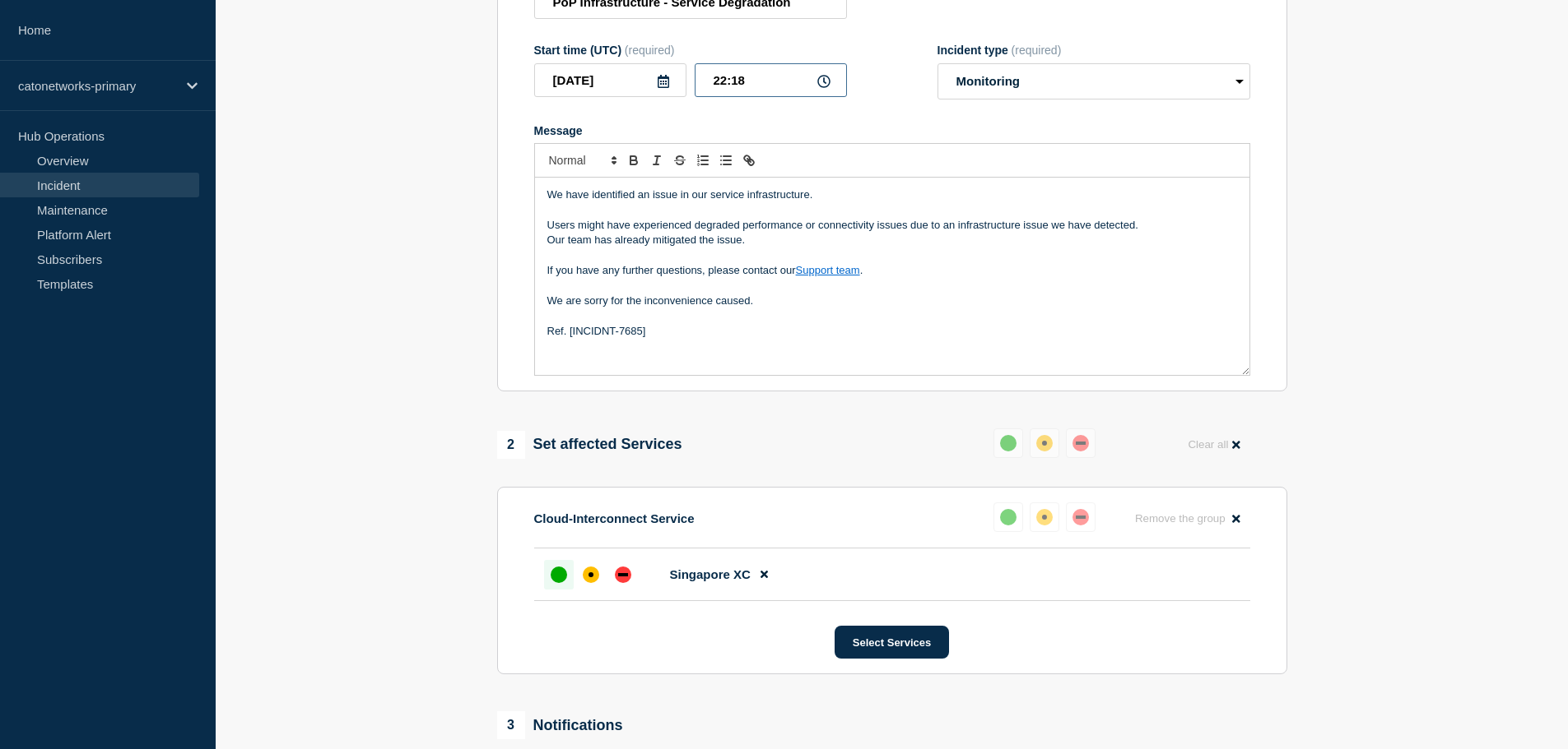
click at [725, 83] on input "22:18" at bounding box center [771, 80] width 152 height 34
click at [757, 81] on input "17:00" at bounding box center [771, 80] width 152 height 34
click at [1003, 252] on p "Message" at bounding box center [892, 256] width 690 height 15
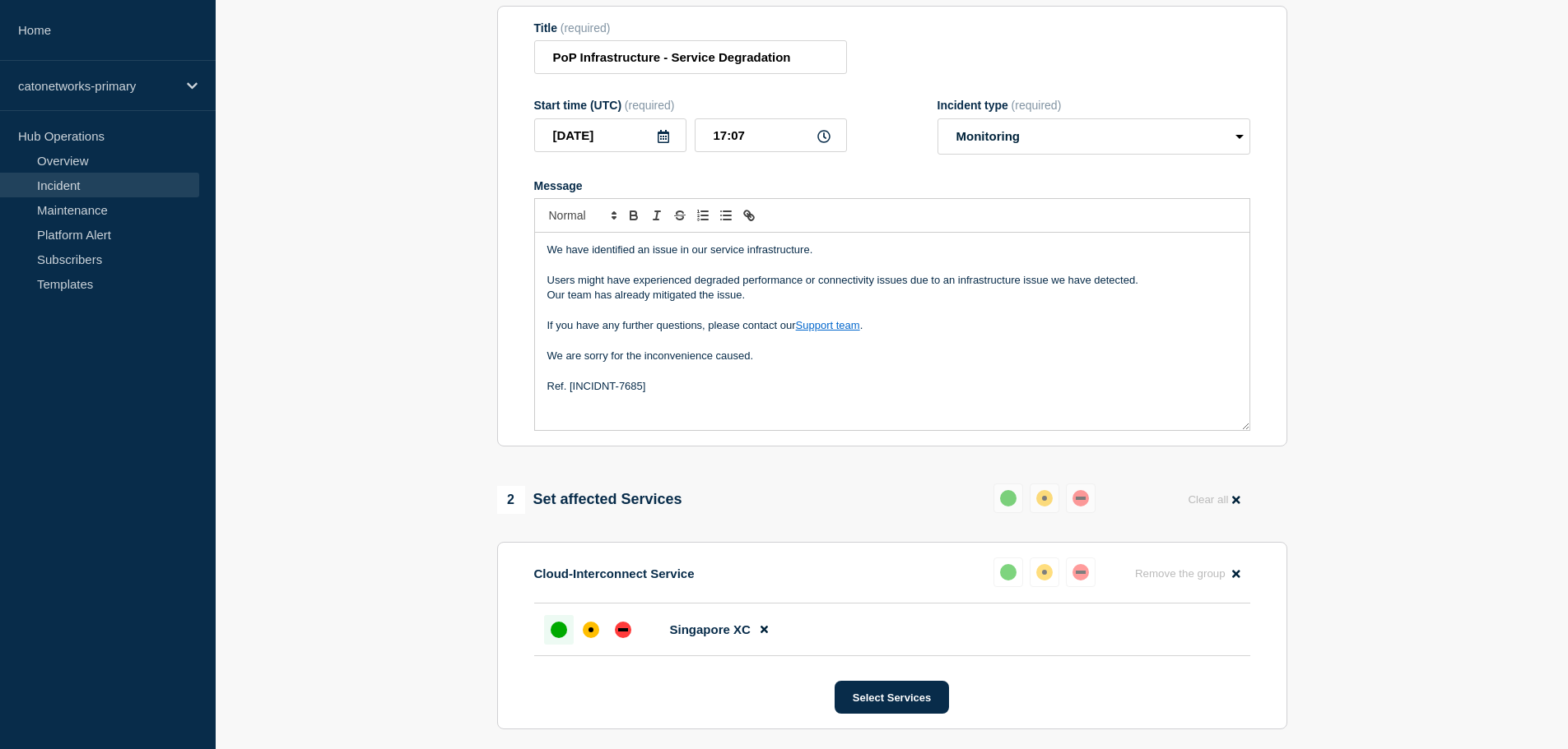
scroll to position [165, 0]
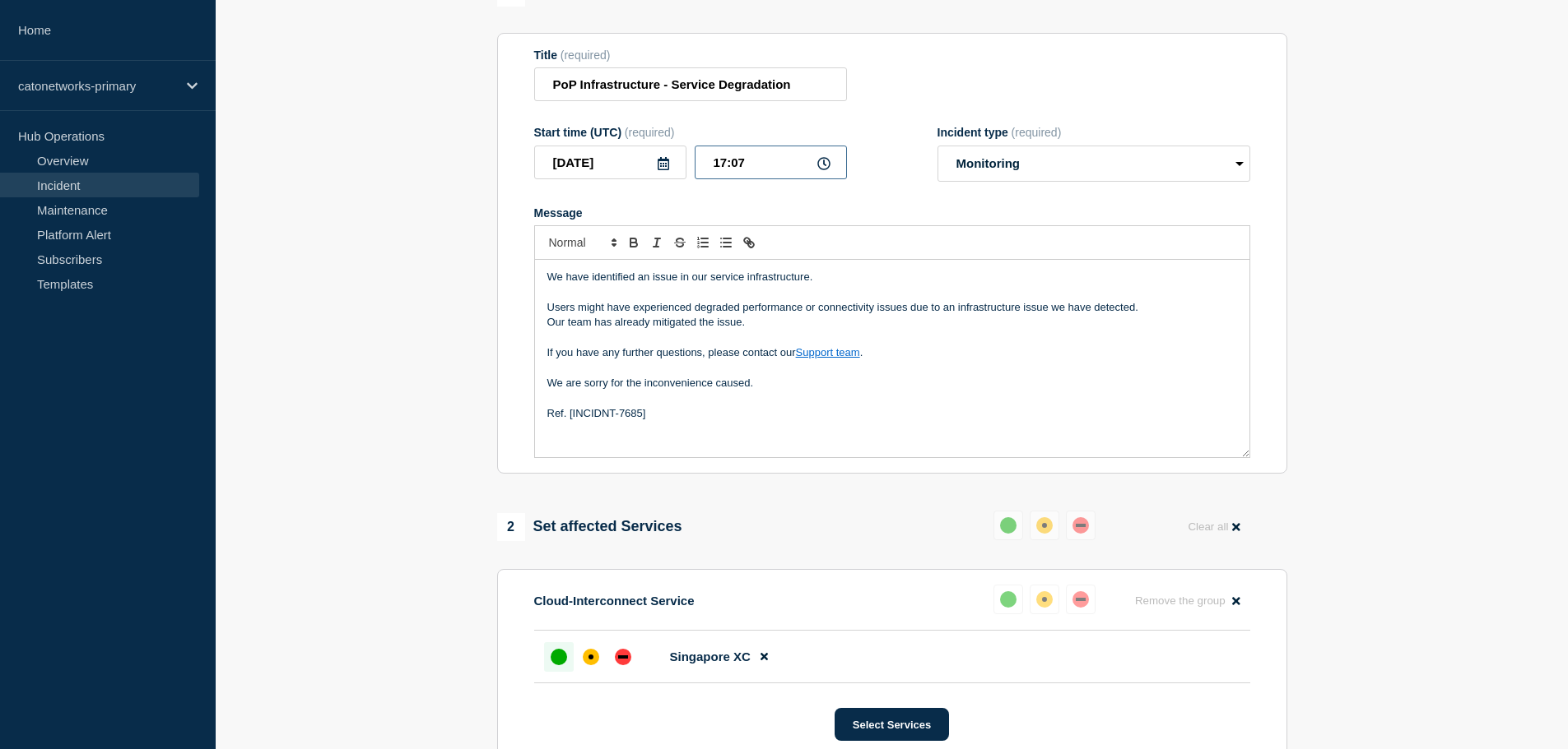
drag, startPoint x: 745, startPoint y: 167, endPoint x: 651, endPoint y: 150, distance: 95.5
click at [666, 154] on div "2025-09-27 17:07" at bounding box center [690, 163] width 313 height 34
type input "15:15"
click at [754, 315] on p "Users might have experienced degraded performance or connectivity issues due to…" at bounding box center [892, 307] width 690 height 15
click at [691, 326] on p "Our team has already mitigated the issue." at bounding box center [892, 322] width 690 height 15
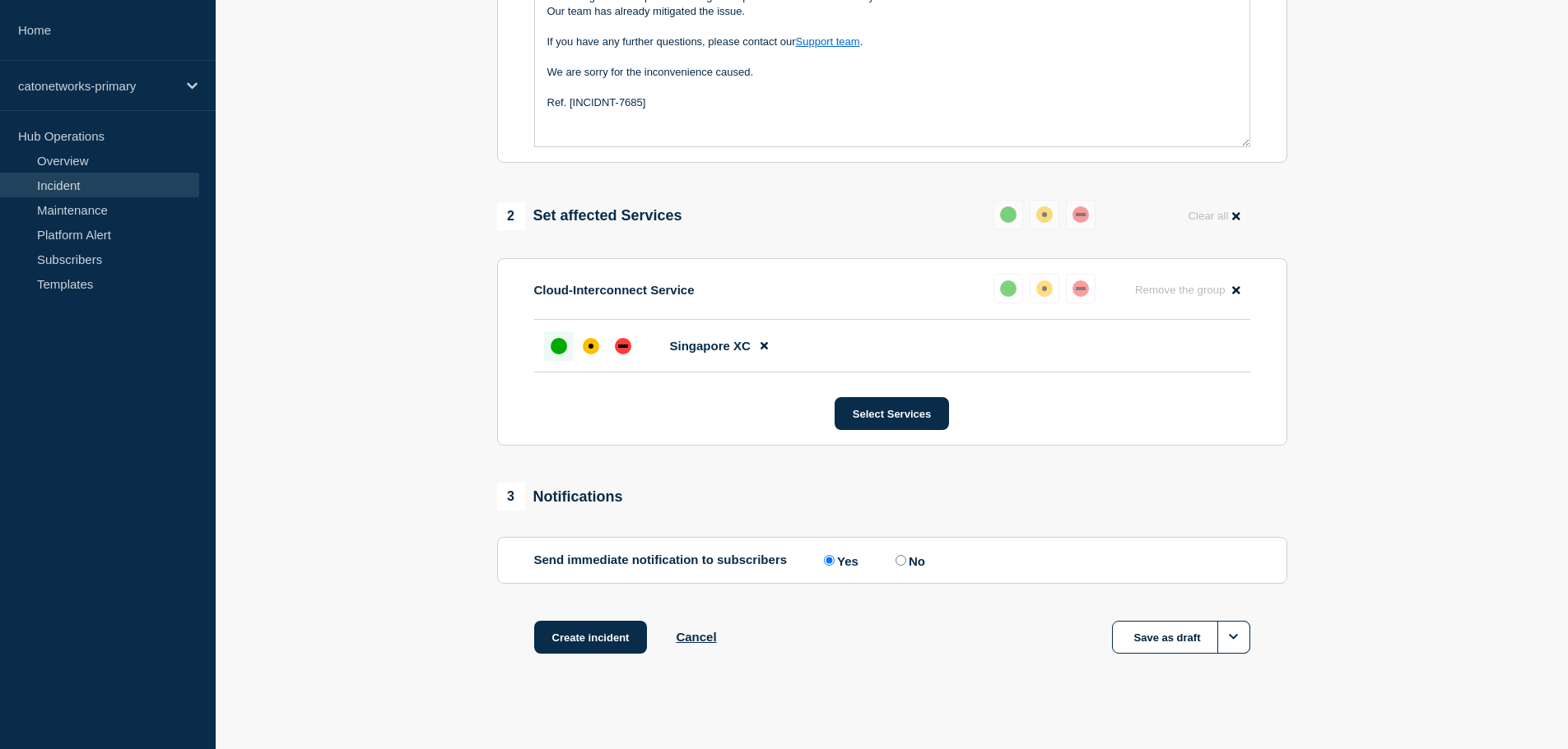
scroll to position [489, 0]
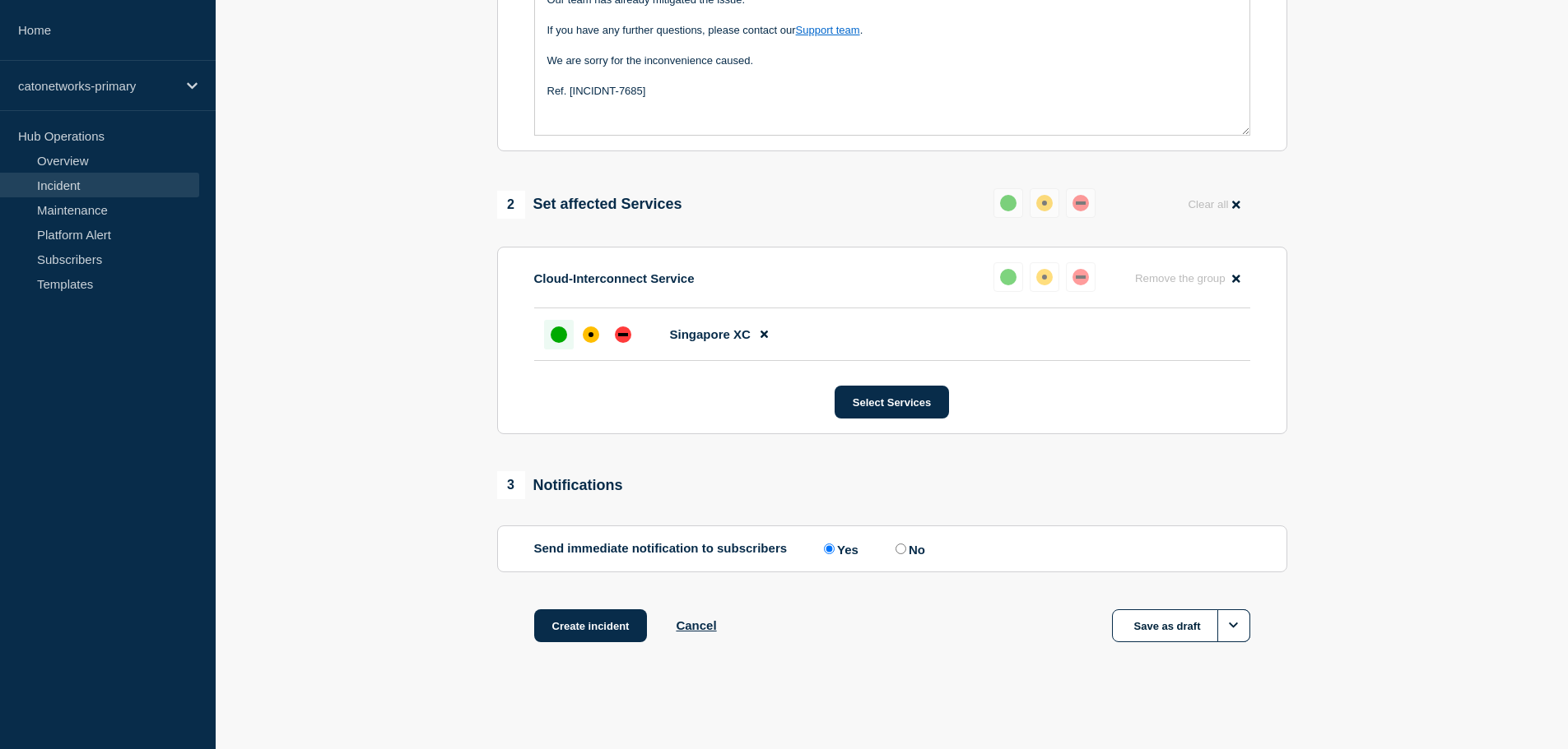
click at [906, 553] on input "No" at bounding box center [901, 549] width 11 height 11
radio input "true"
radio input "false"
click at [592, 634] on button "Create incident" at bounding box center [590, 626] width 114 height 33
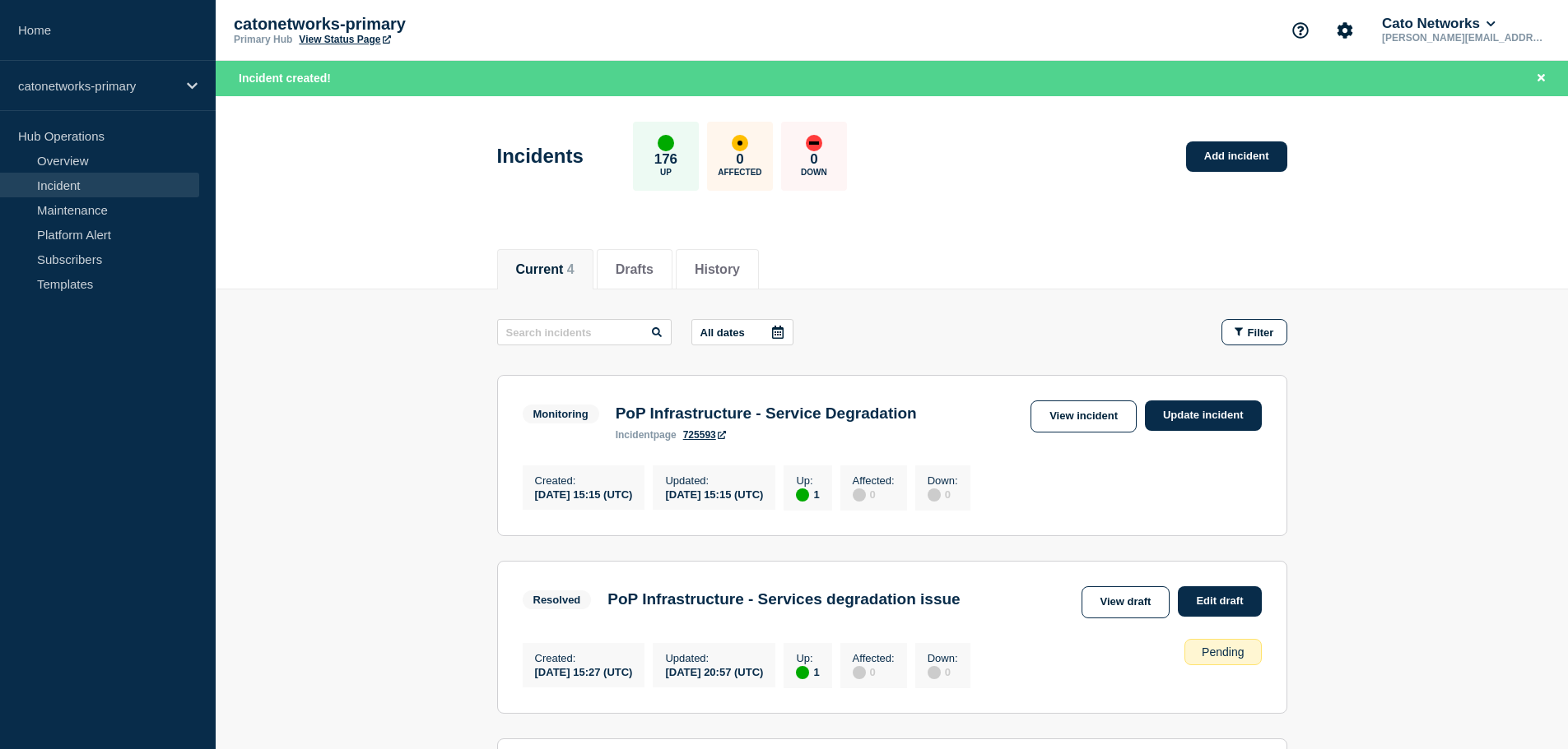
click at [709, 439] on link "725593" at bounding box center [704, 435] width 42 height 12
click at [1097, 413] on link "View incident" at bounding box center [1084, 416] width 107 height 33
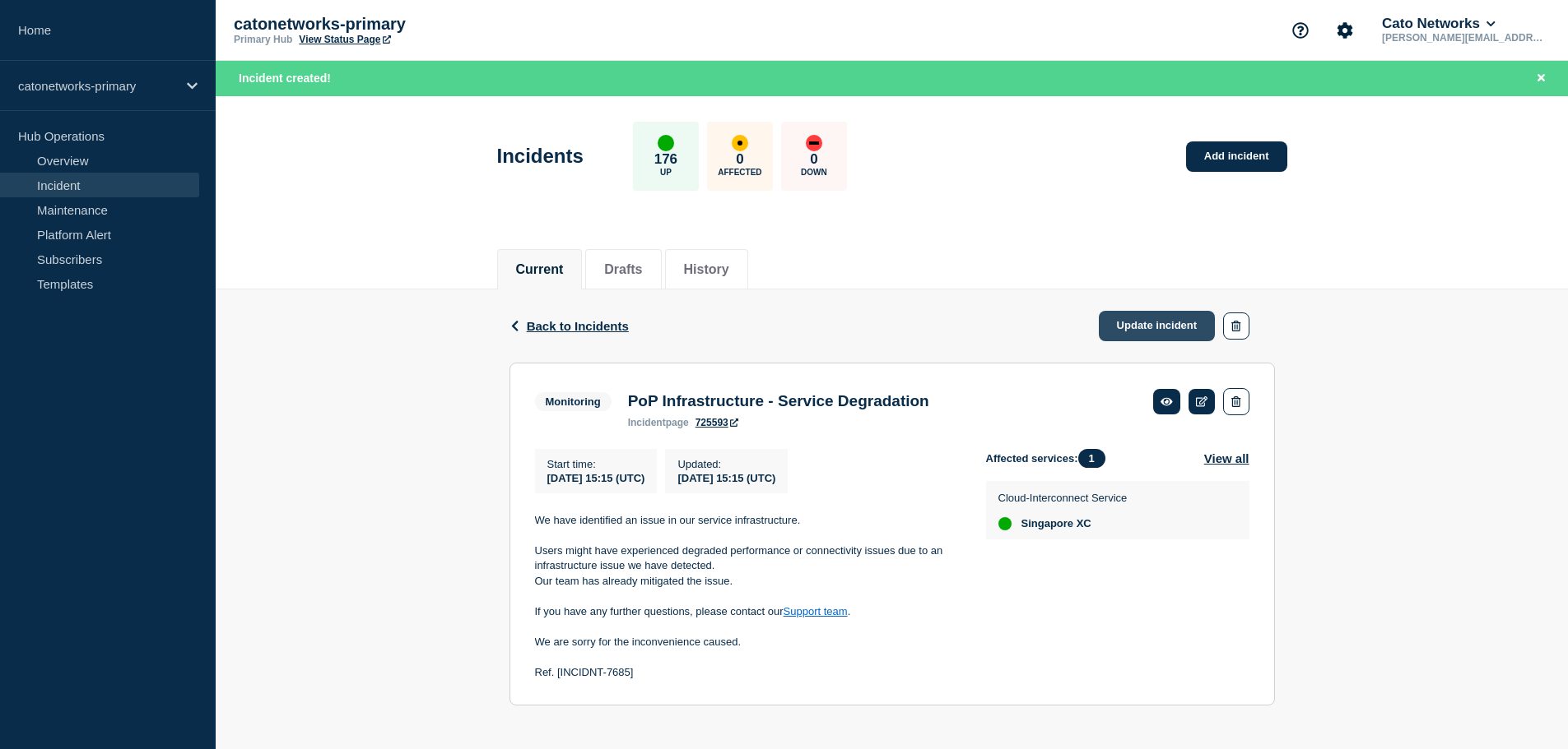
click at [1153, 316] on link "Update incident" at bounding box center [1157, 326] width 117 height 31
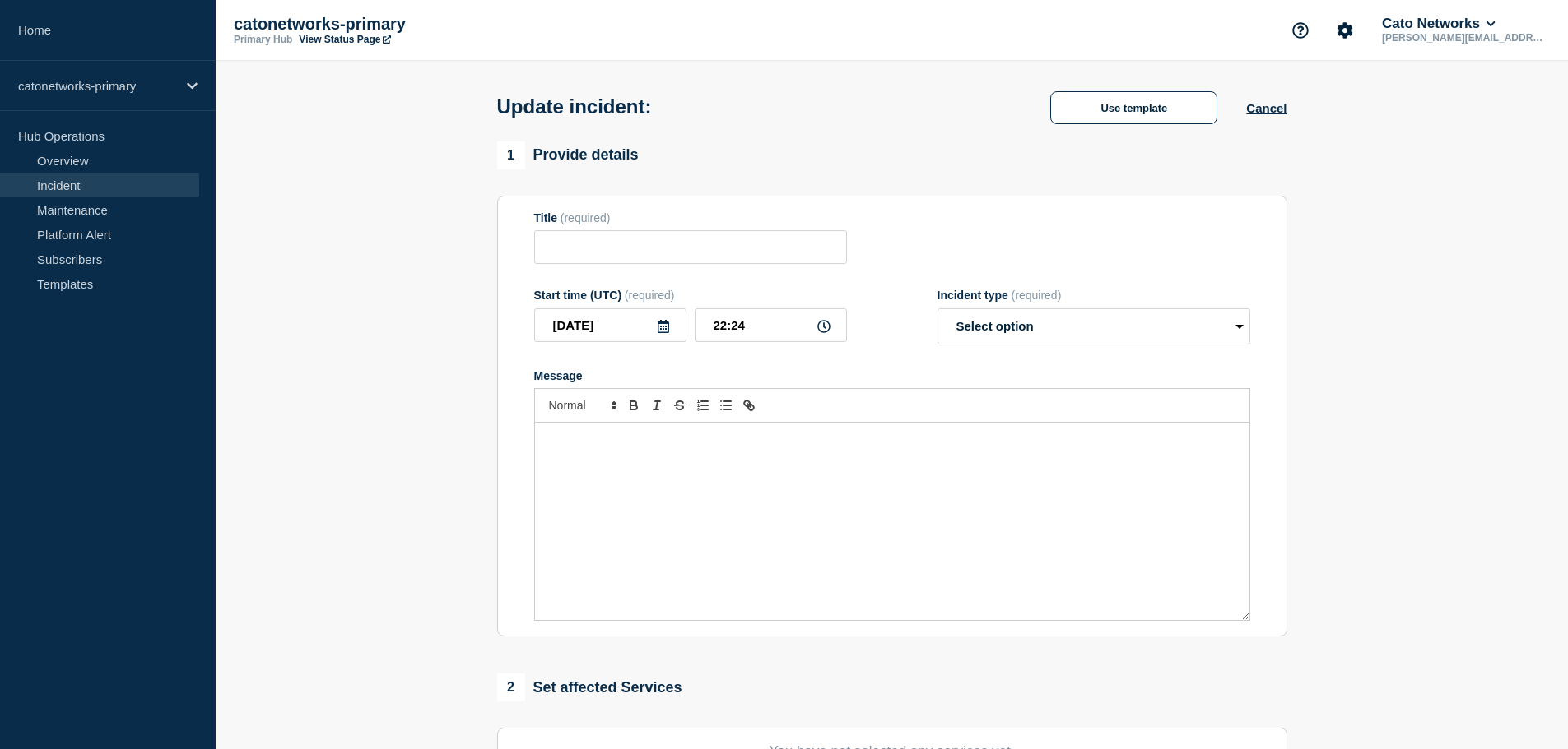
type input "PoP Infrastructure - Service Degradation"
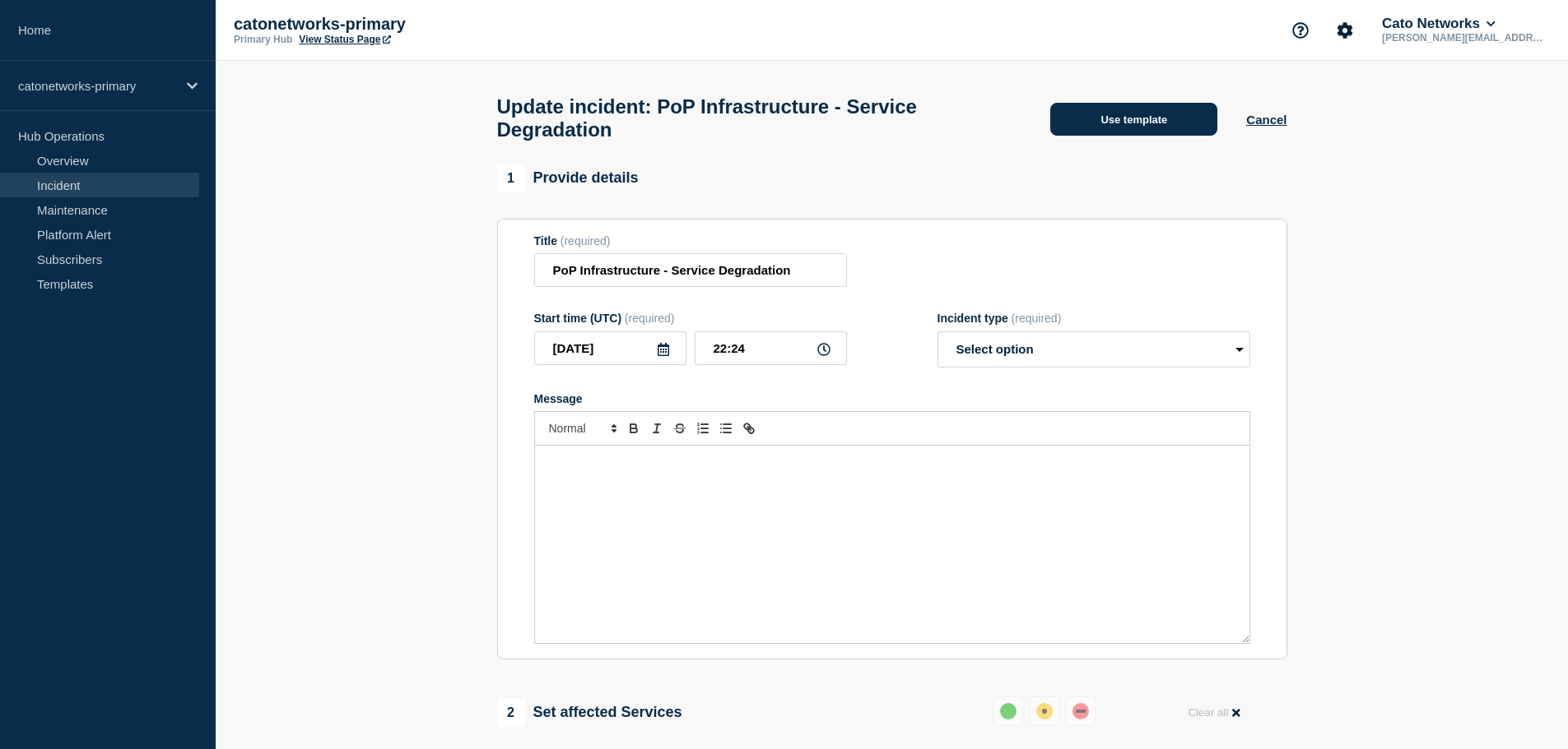
click at [1131, 121] on button "Use template" at bounding box center [1134, 118] width 167 height 33
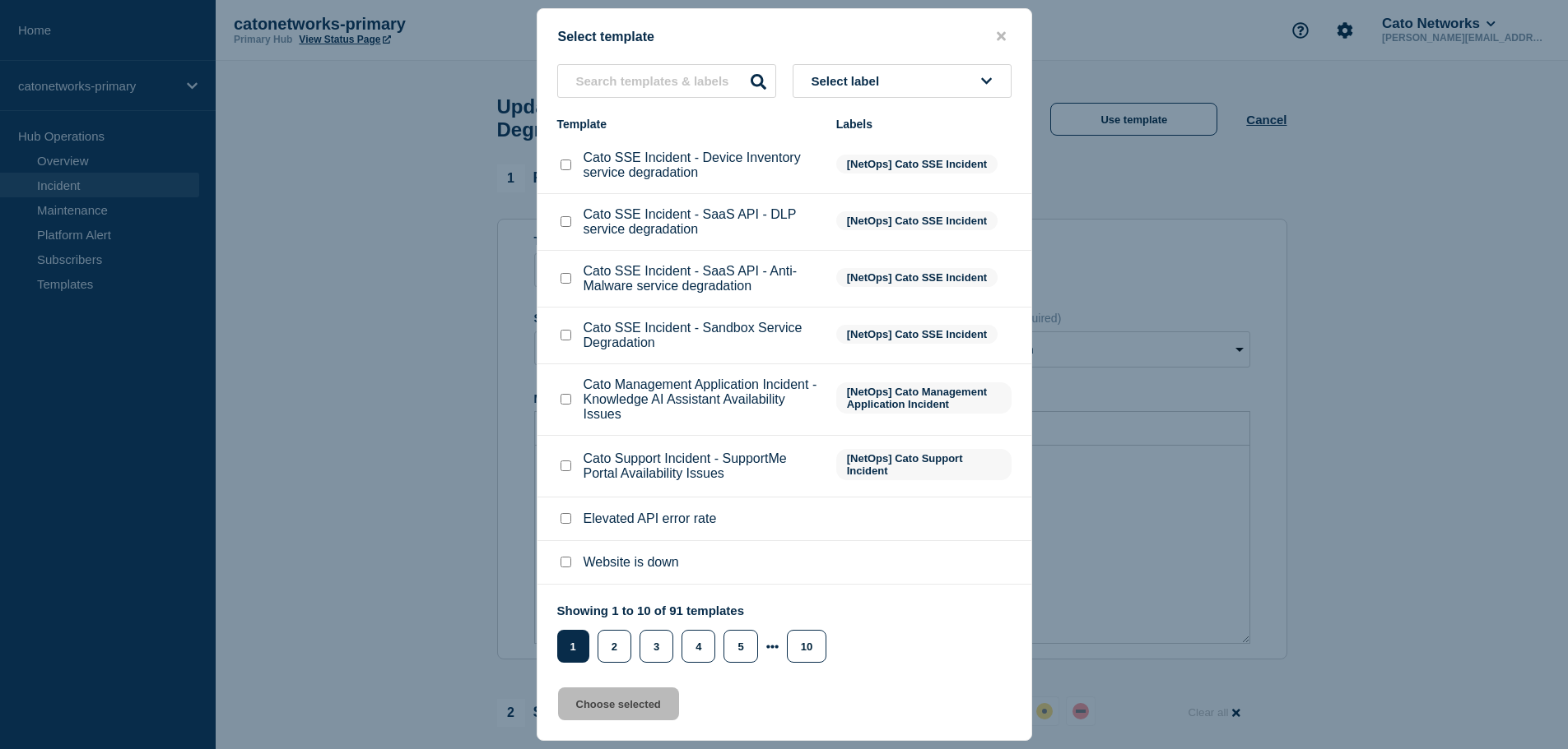
click at [847, 87] on span "Select label" at bounding box center [849, 81] width 75 height 14
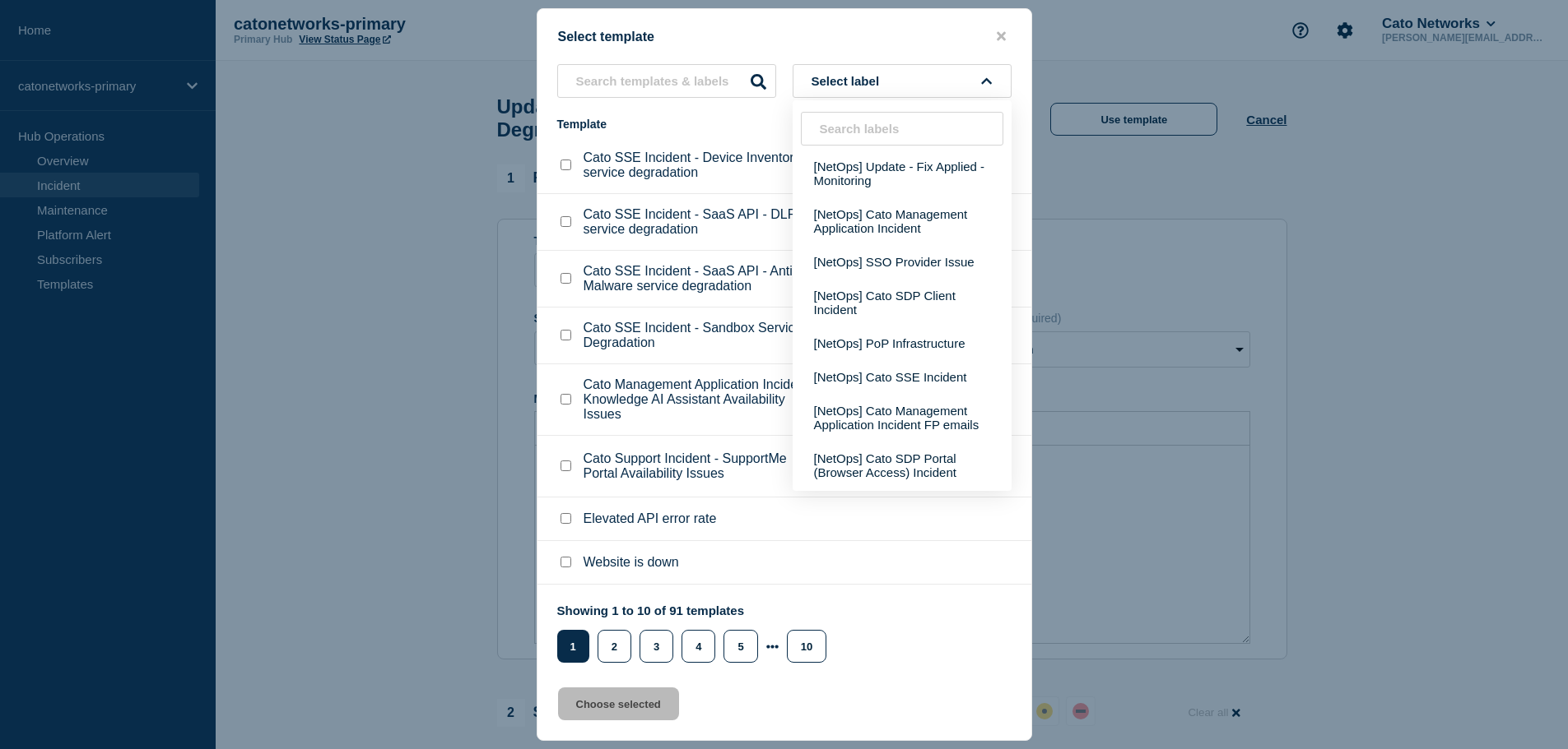
scroll to position [696, 0]
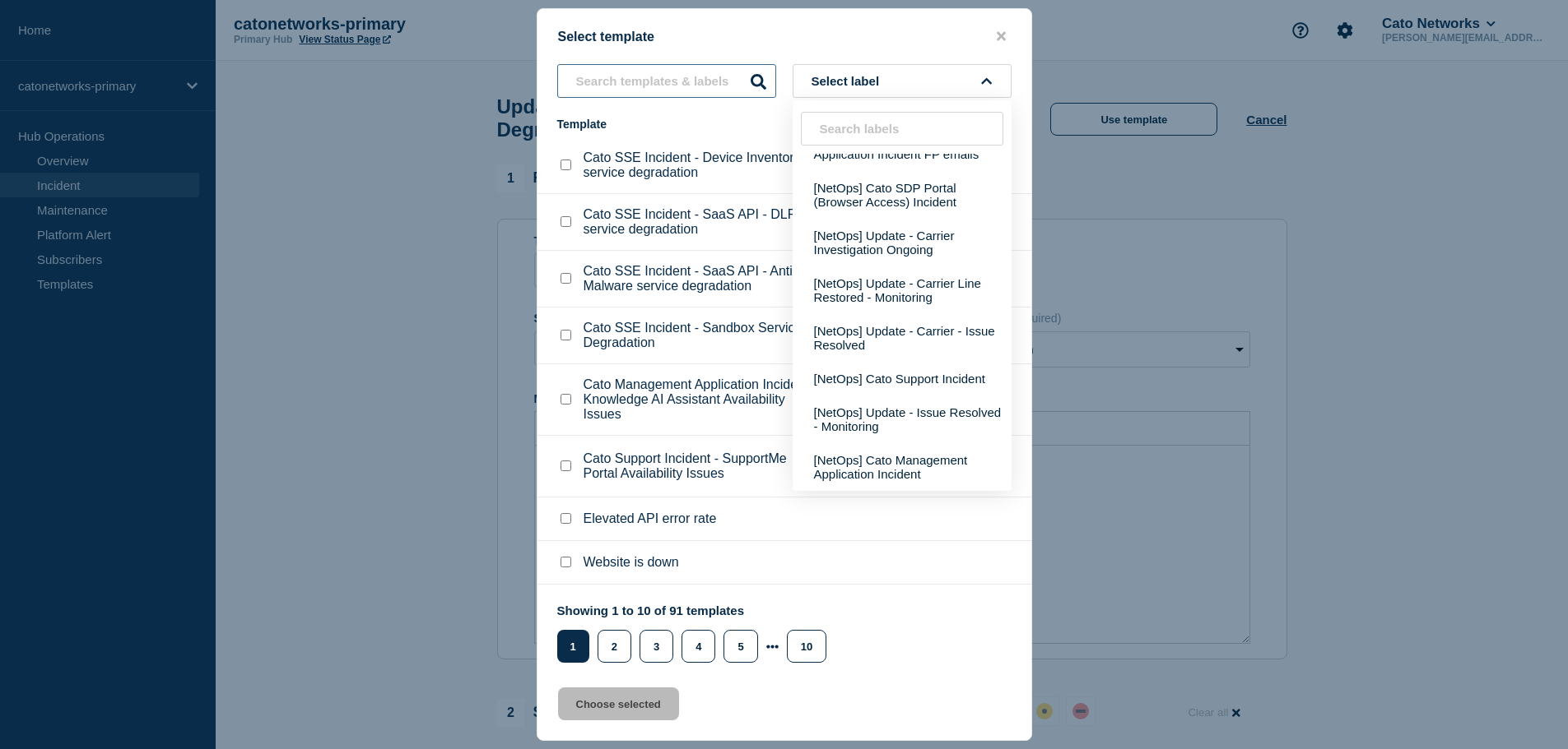
click at [654, 78] on input "text" at bounding box center [666, 81] width 219 height 34
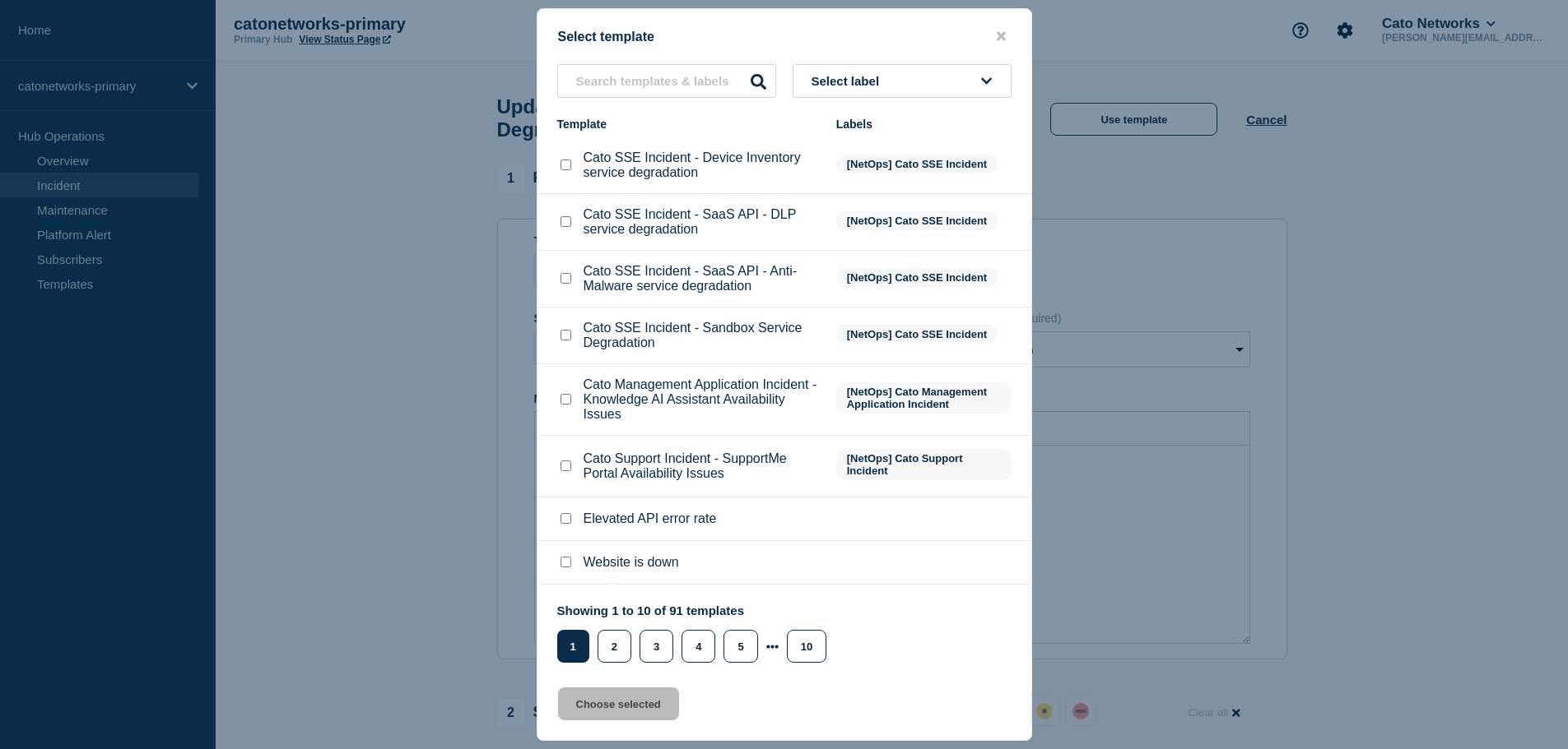
click at [840, 82] on span "Select label" at bounding box center [849, 81] width 75 height 14
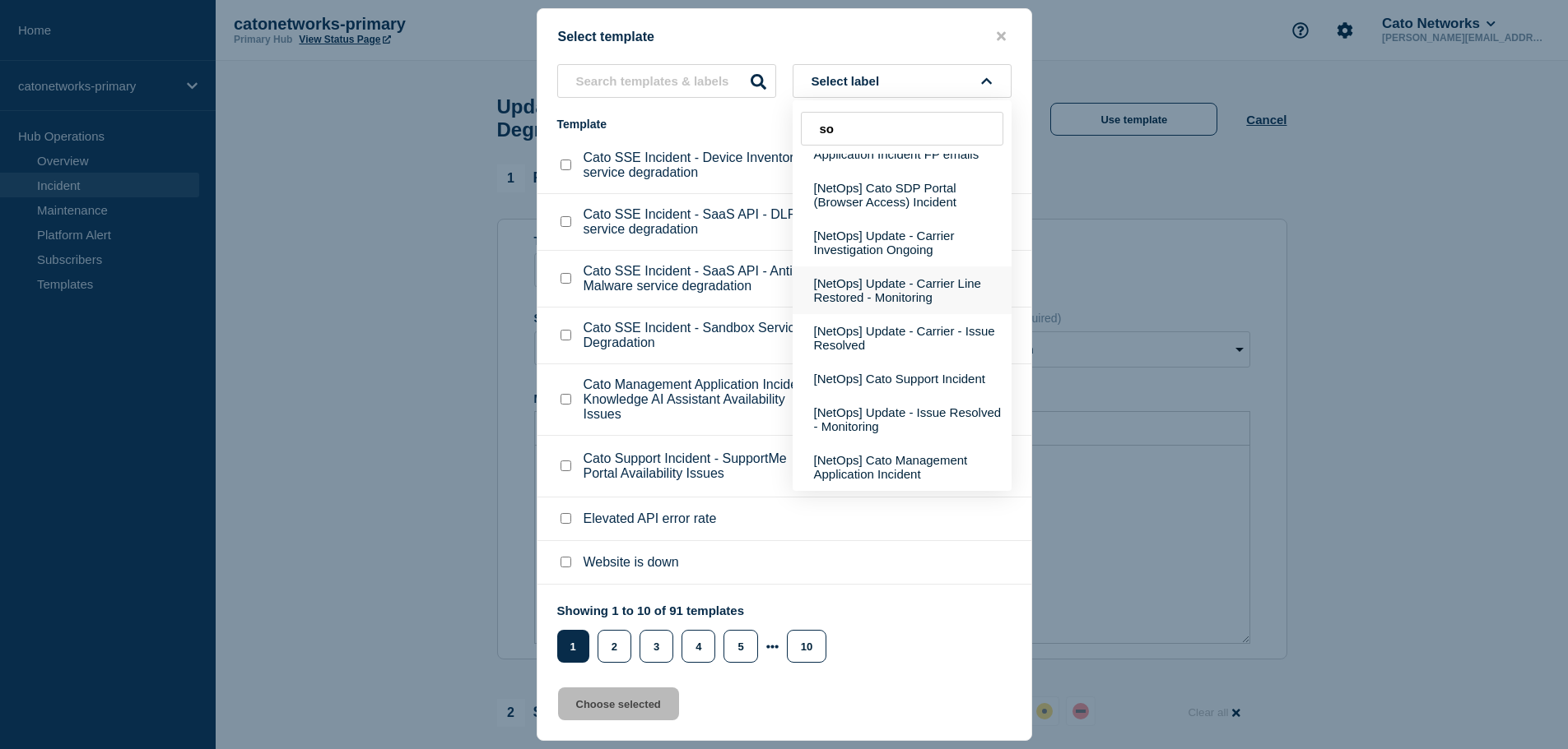
scroll to position [0, 0]
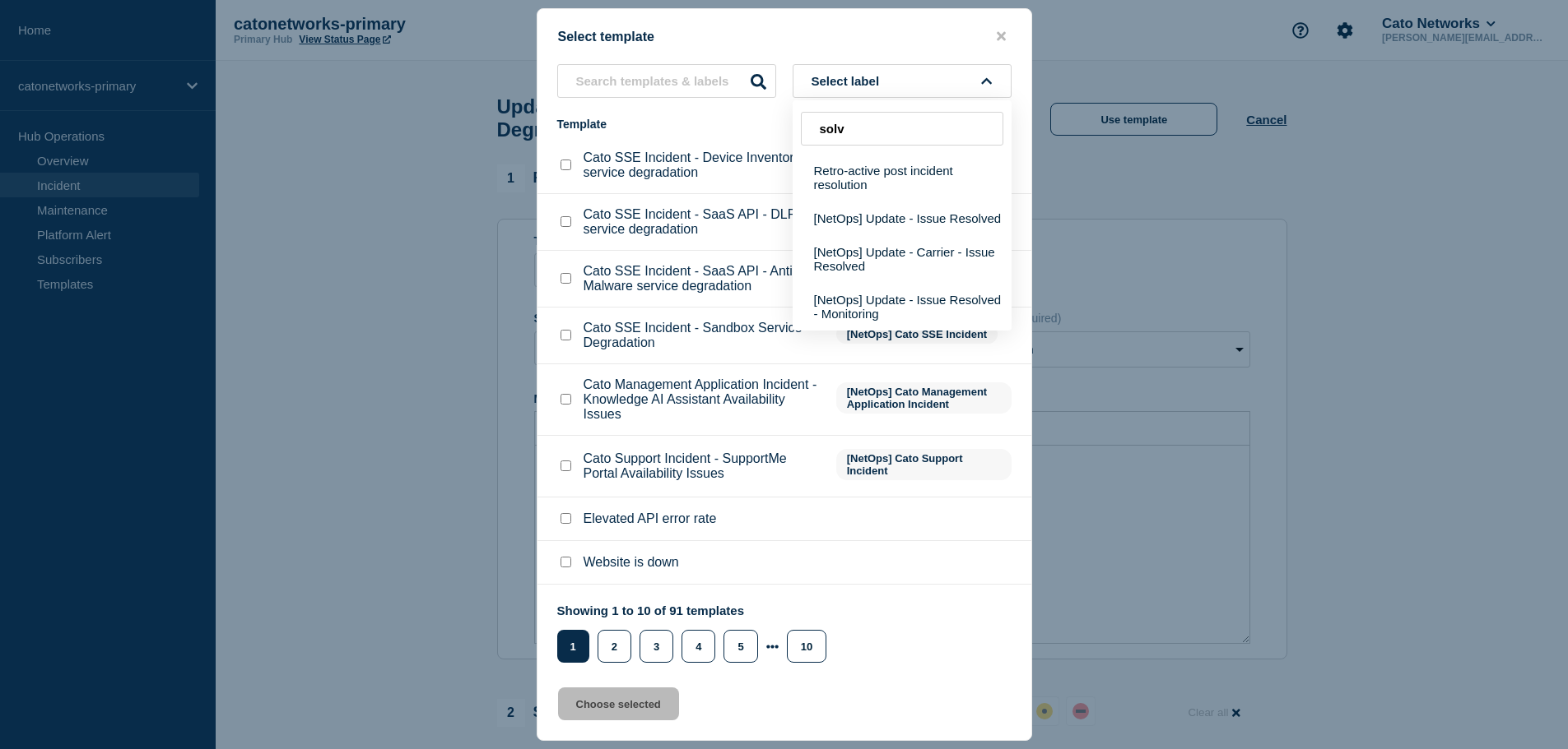
type input "solve"
drag, startPoint x: 692, startPoint y: 111, endPoint x: 609, endPoint y: 108, distance: 83.1
click at [642, 110] on div "Select label solve [NetOps] Update - Issue Resolved [NetOps] Update - Carrier -…" at bounding box center [784, 363] width 494 height 599
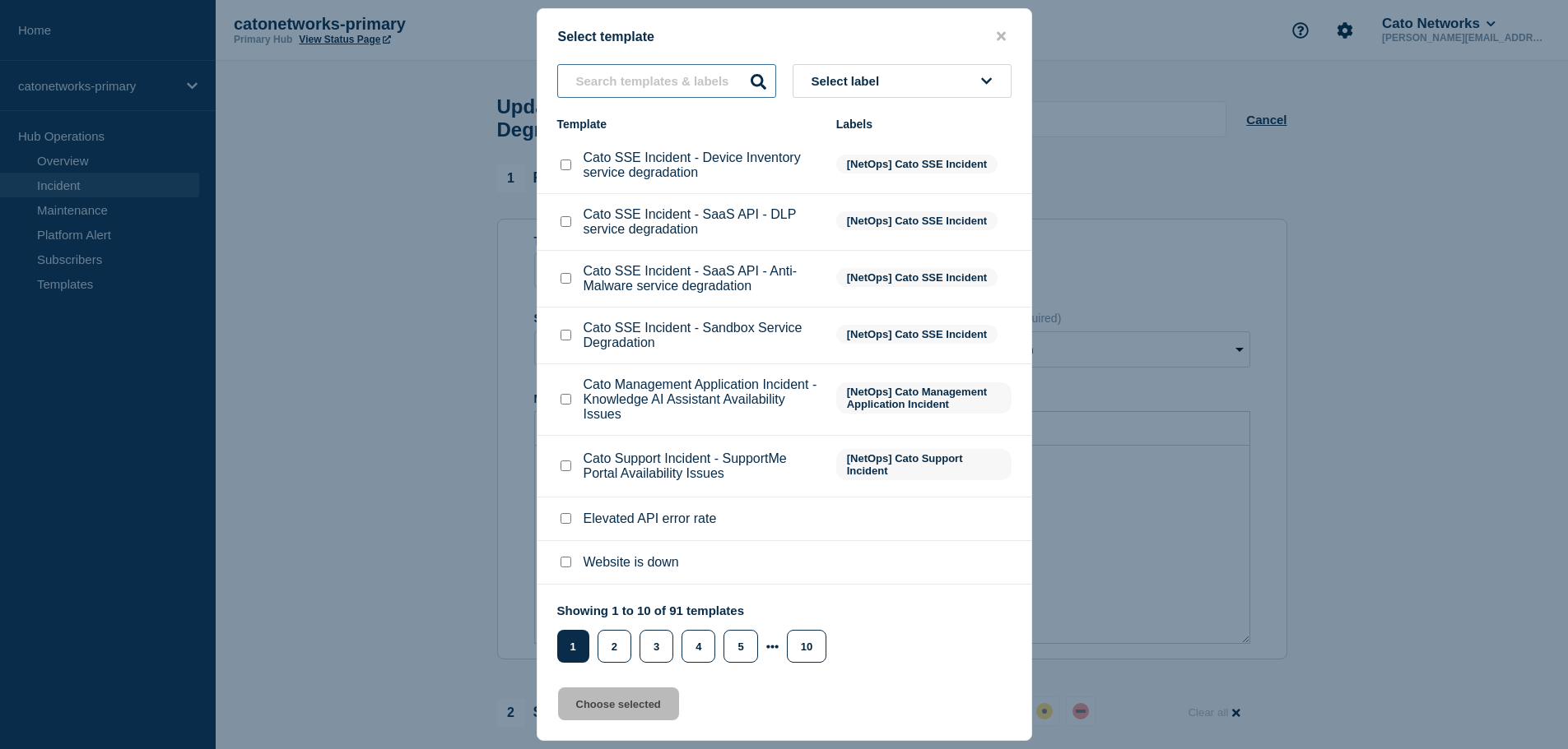
click at [662, 74] on input "text" at bounding box center [666, 81] width 219 height 34
type input "s"
click at [861, 86] on span "Select label" at bounding box center [849, 81] width 75 height 14
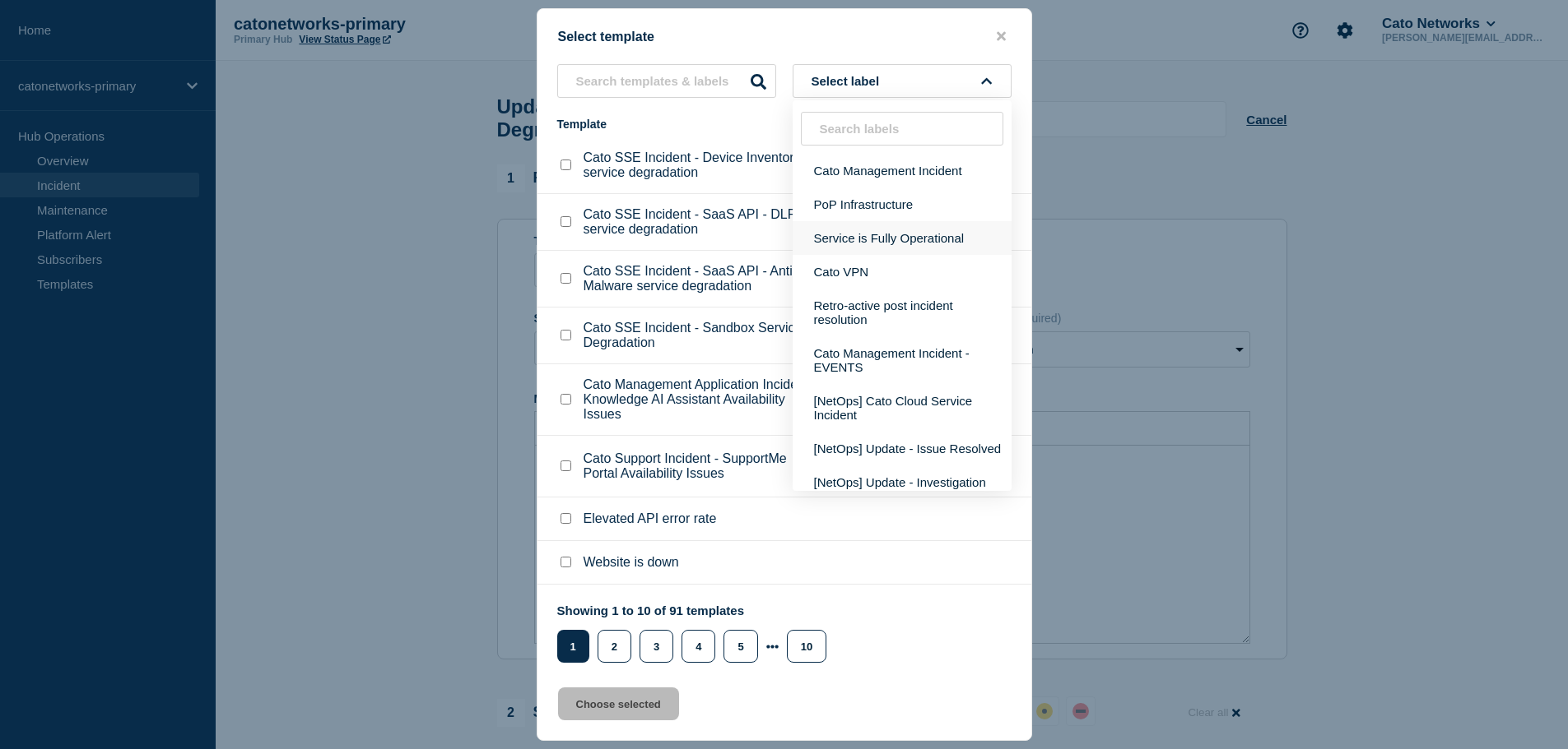
click at [945, 242] on button "Service is Fully Operational" at bounding box center [902, 238] width 219 height 34
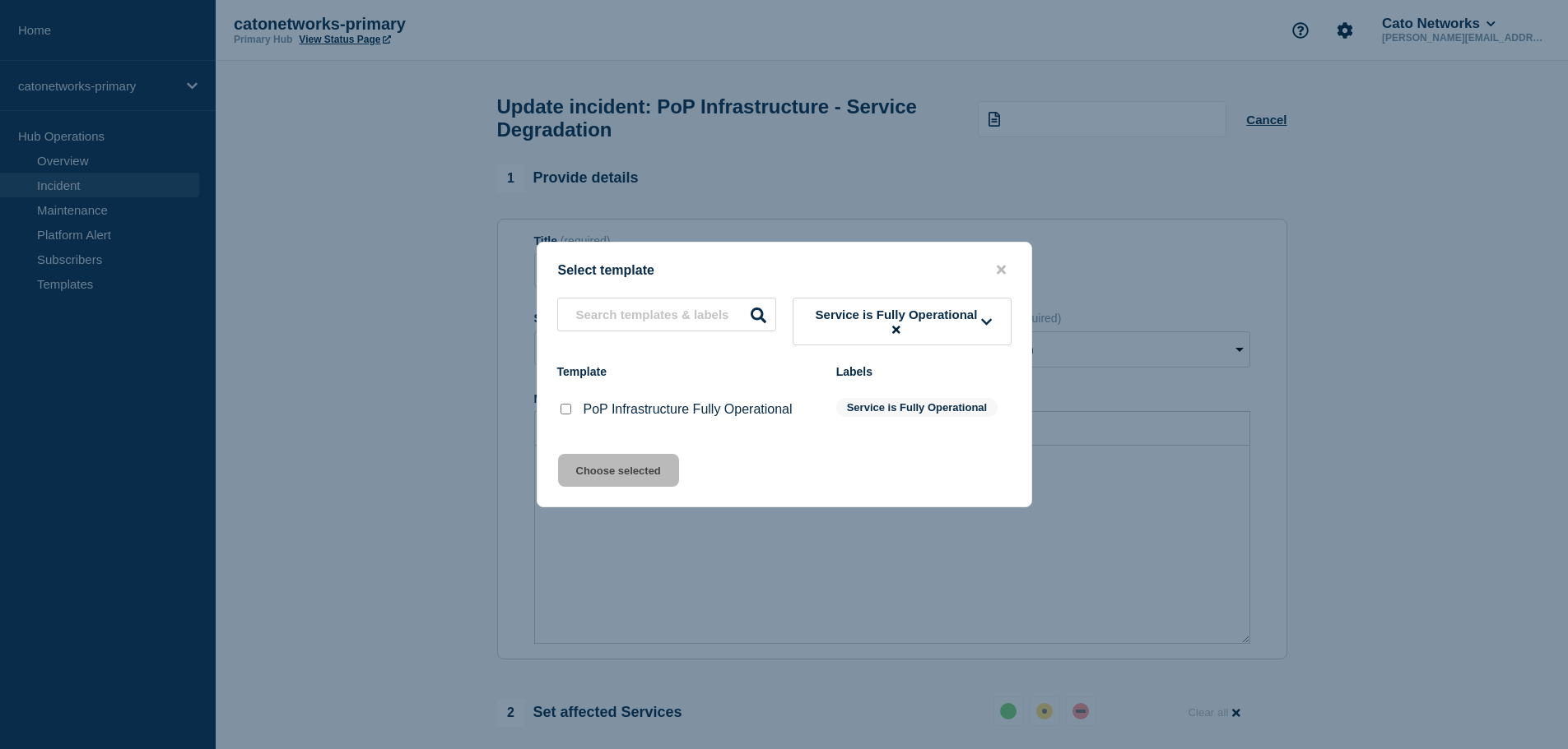
click at [567, 410] on input "PoP Infrastructure Fully Operational checkbox" at bounding box center [566, 409] width 11 height 11
checkbox input "true"
click at [605, 467] on button "Choose selected" at bounding box center [618, 470] width 121 height 33
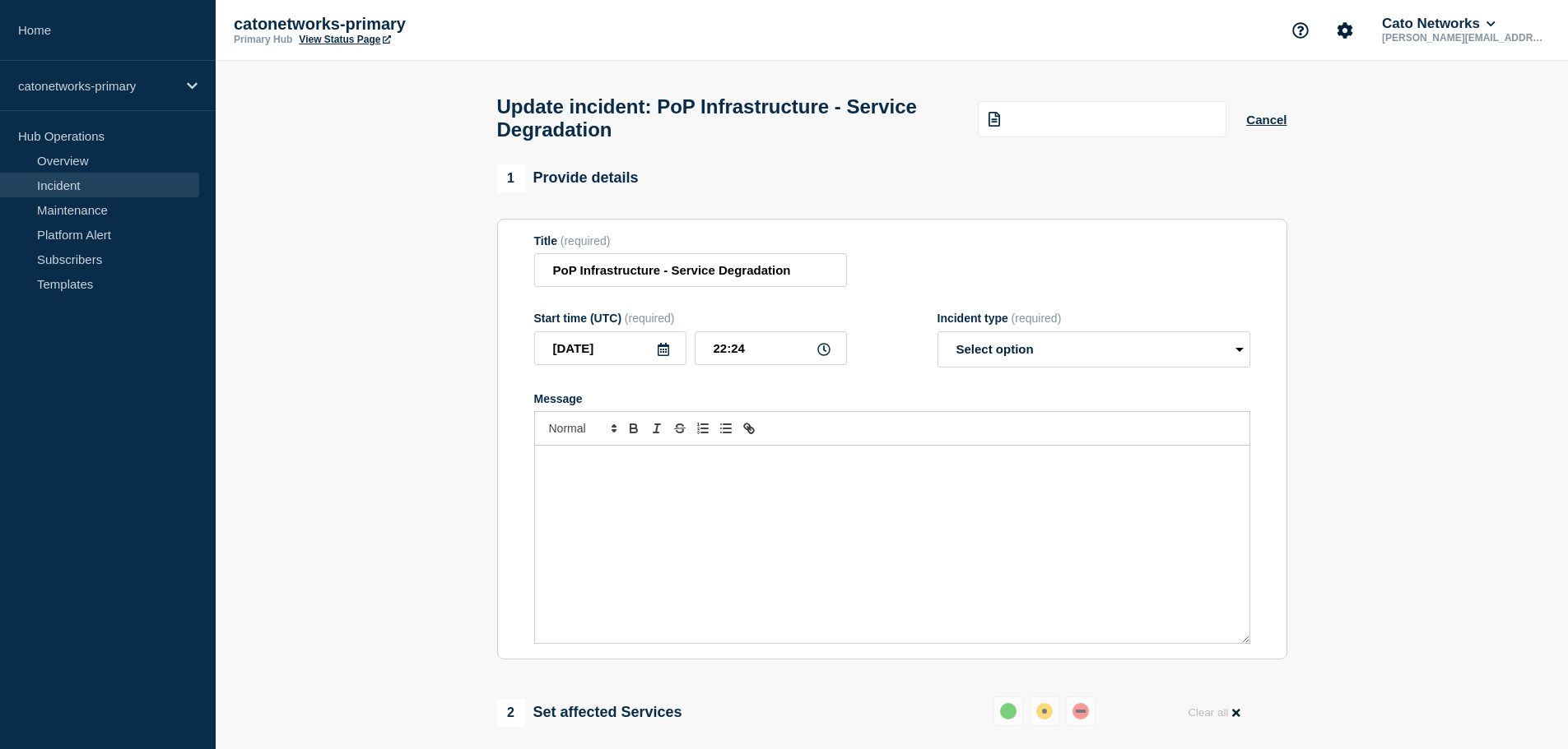
select select "resolved"
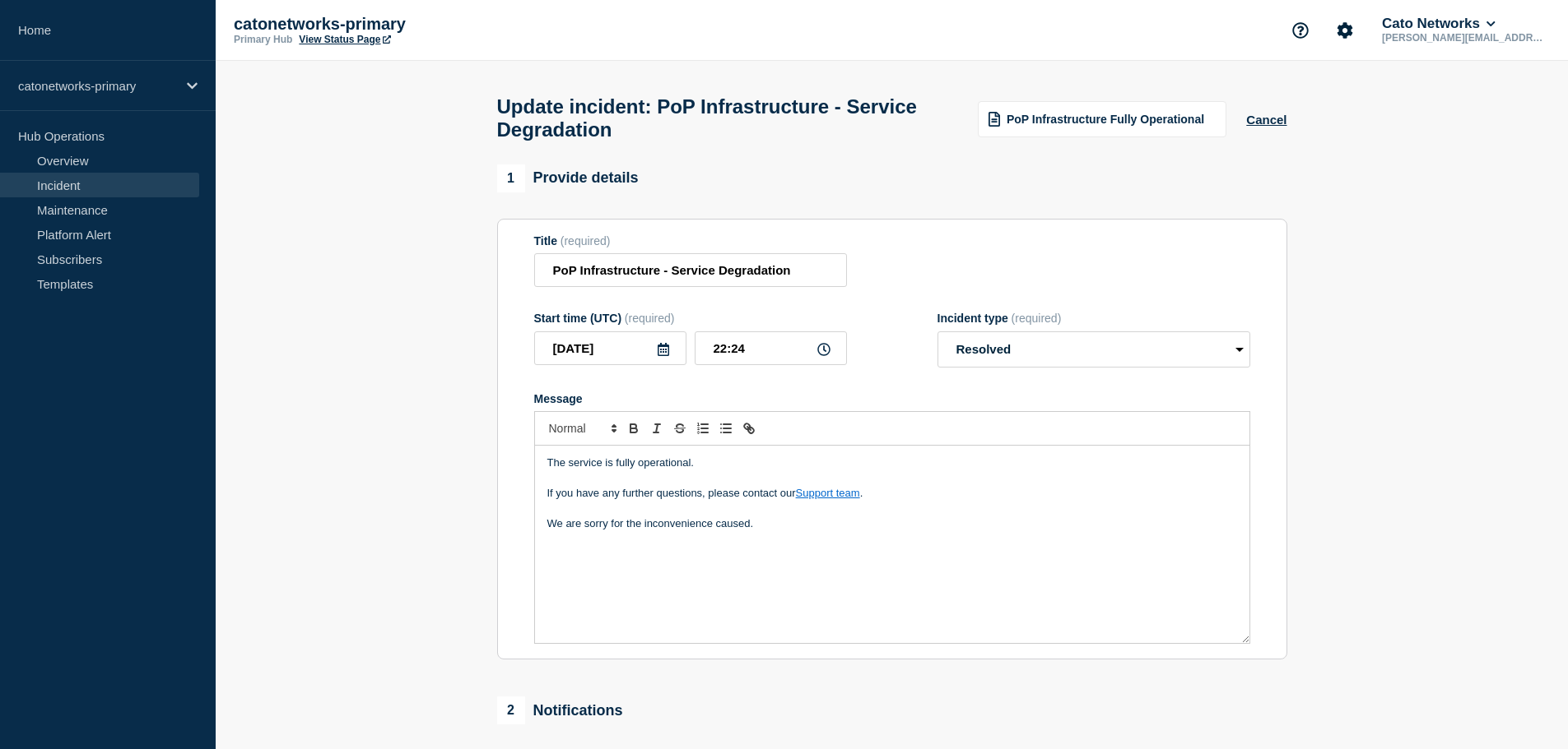
click at [777, 543] on div "The service is fully operational. If you have any further questions, please con…" at bounding box center [893, 545] width 715 height 197
drag, startPoint x: 566, startPoint y: 580, endPoint x: 583, endPoint y: 576, distance: 17.5
click at [566, 580] on div "The service is fully operational. If you have any further questions, please con…" at bounding box center [893, 545] width 715 height 197
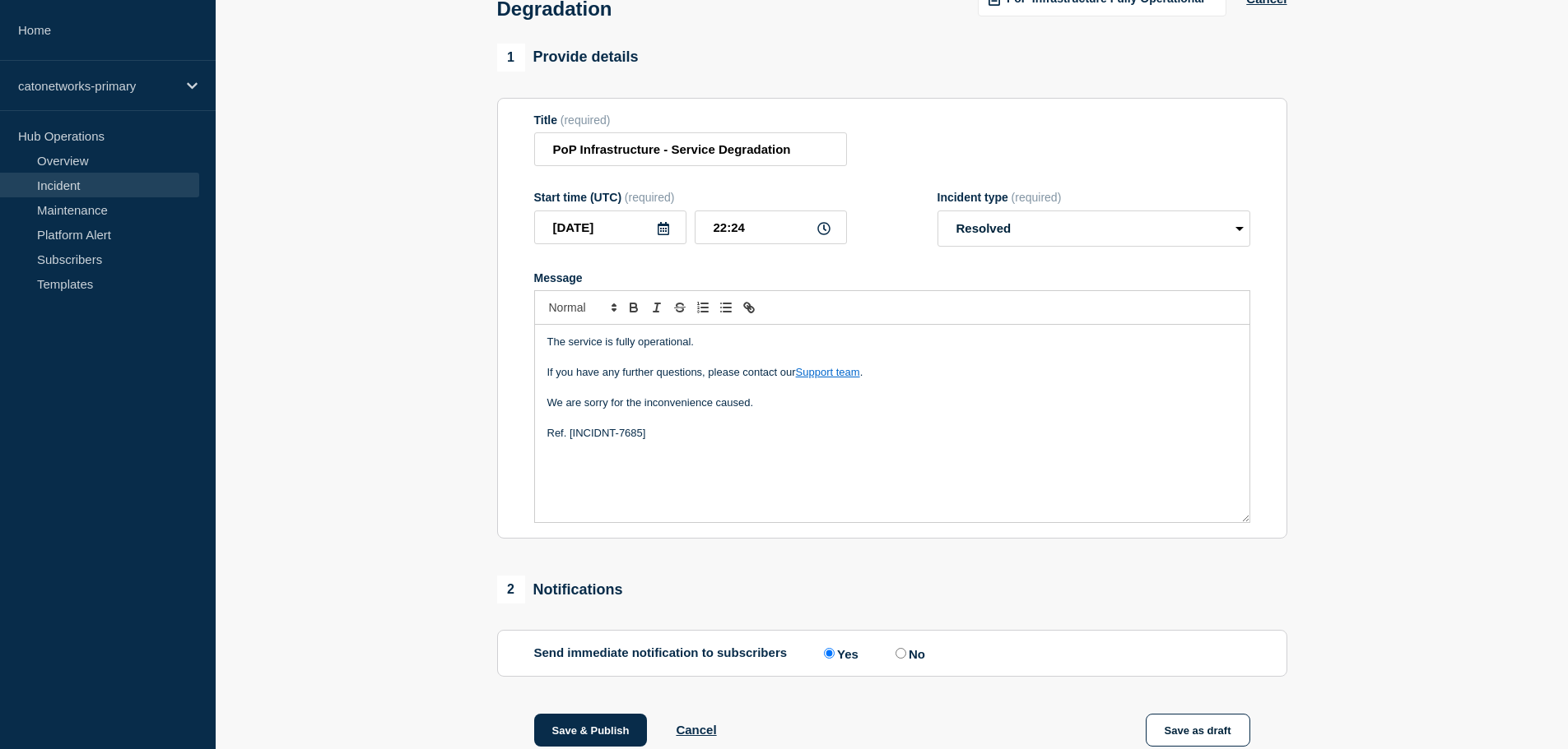
scroll to position [247, 0]
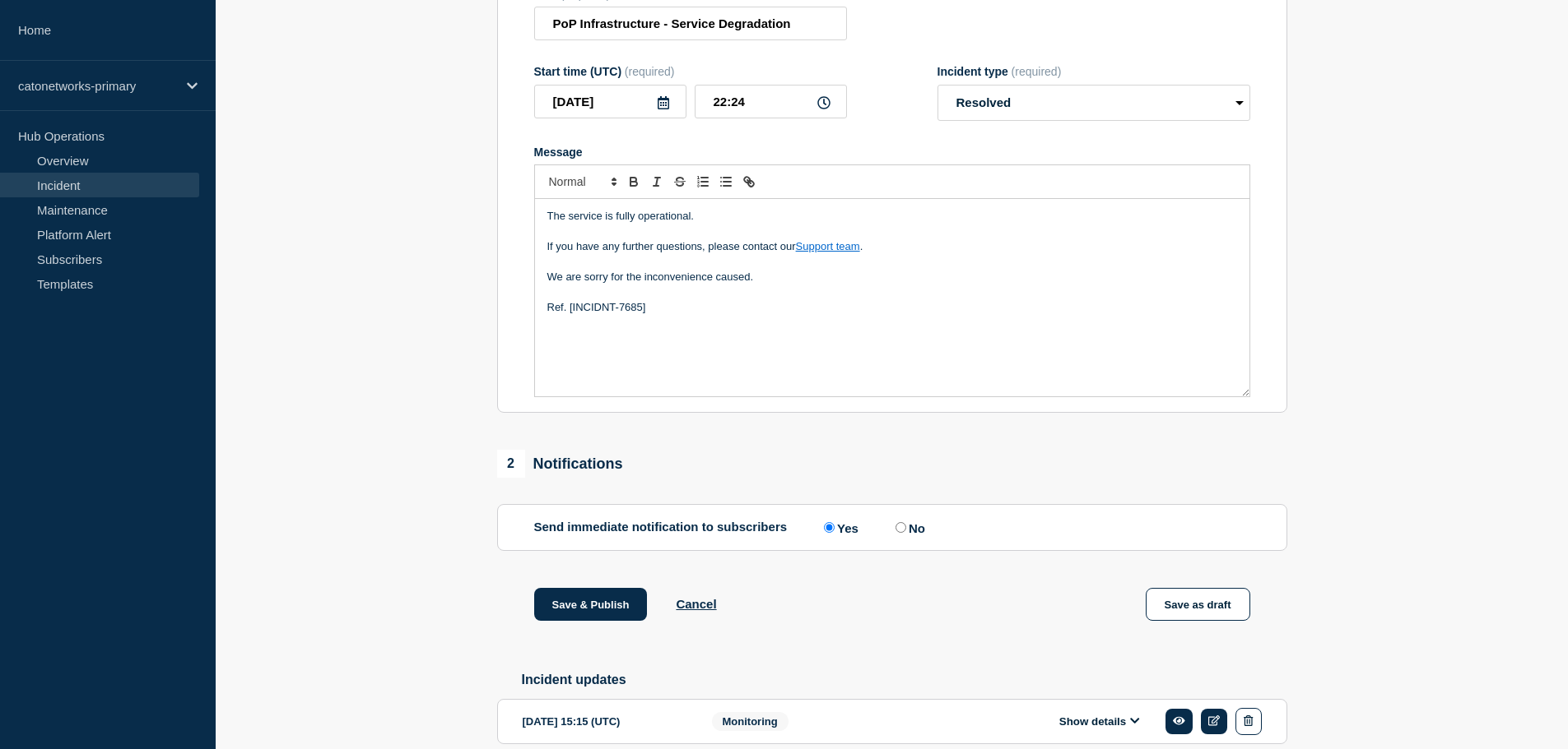
click at [903, 533] on input "No" at bounding box center [901, 527] width 11 height 11
radio input "true"
radio input "false"
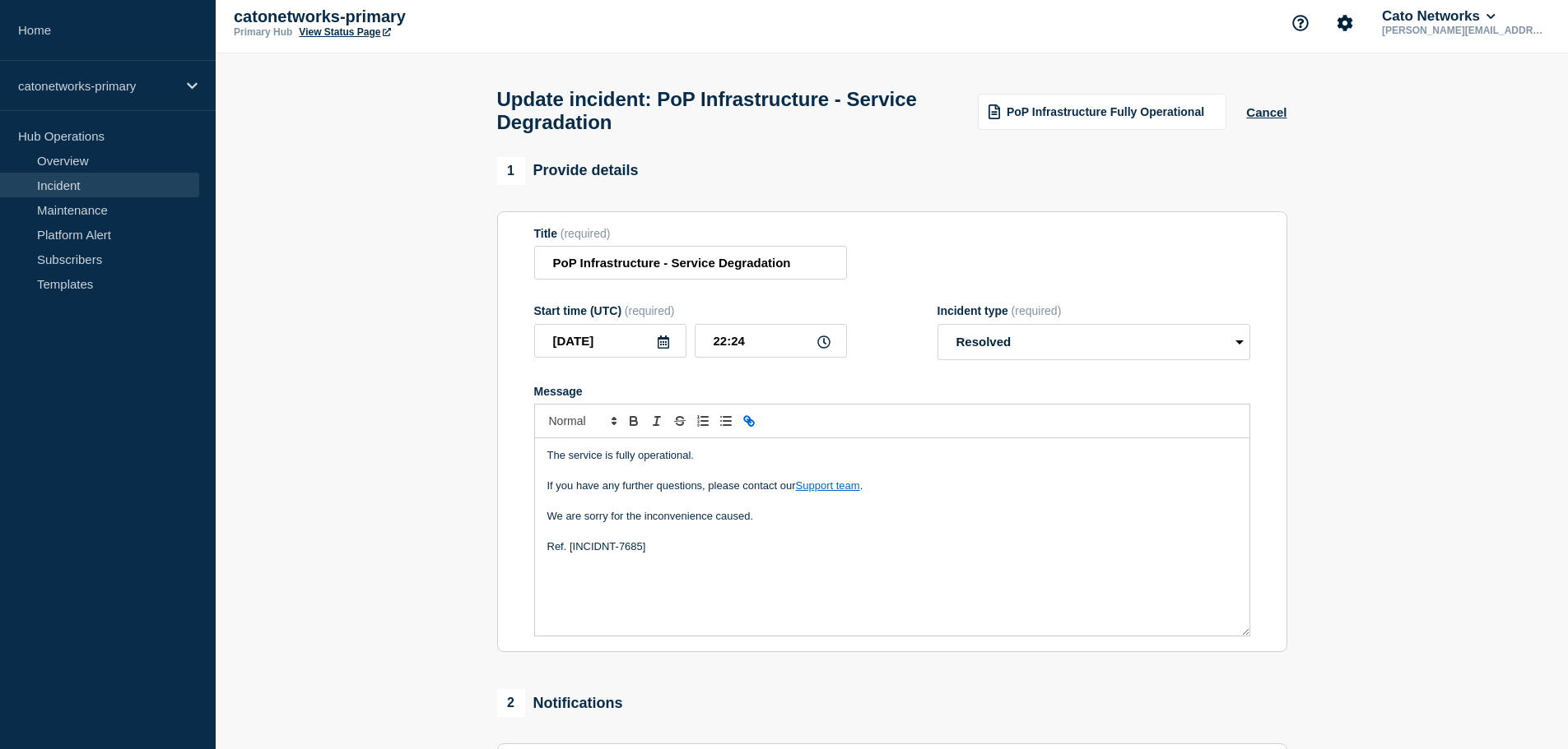
scroll to position [0, 0]
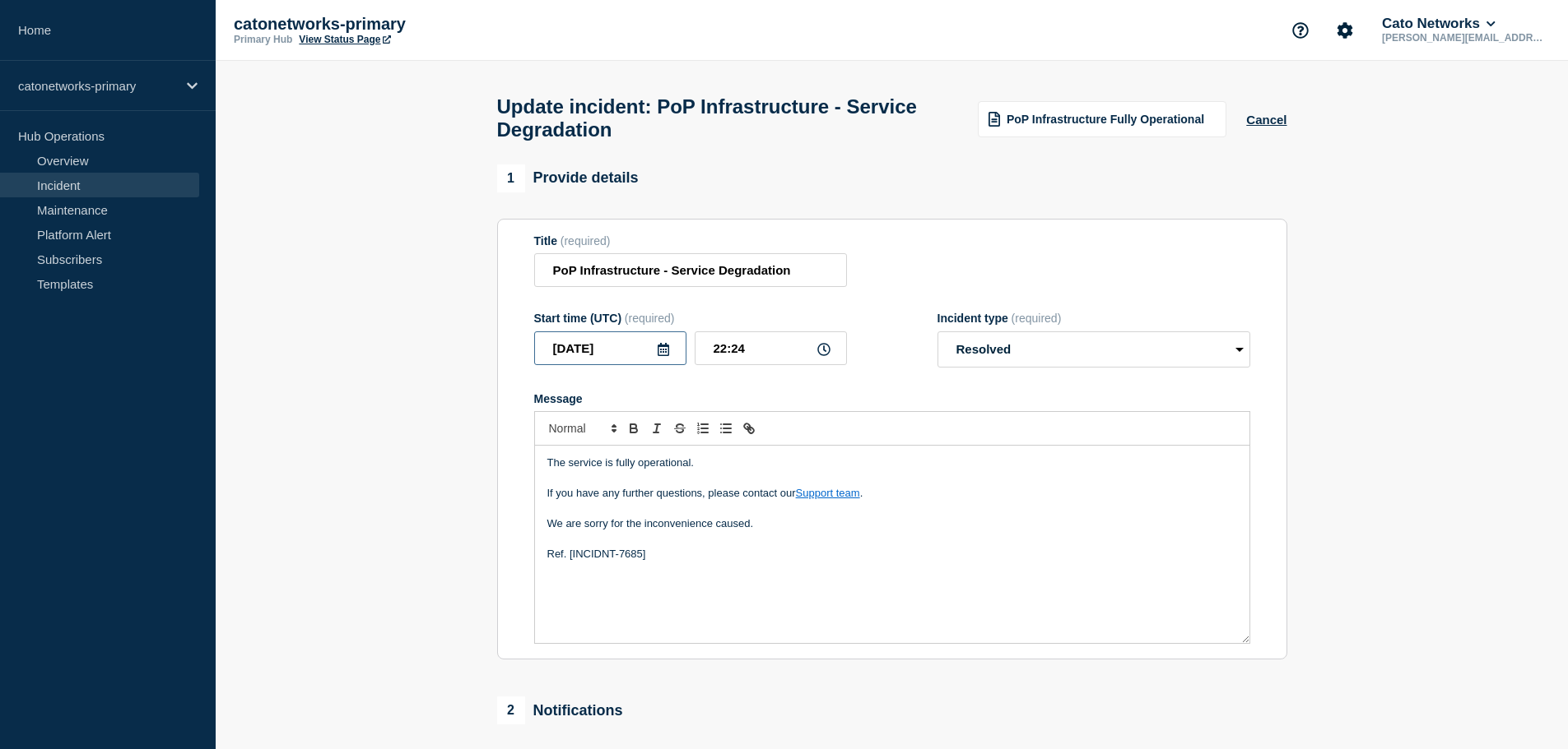
click at [625, 358] on input "2025-09-29" at bounding box center [610, 348] width 152 height 34
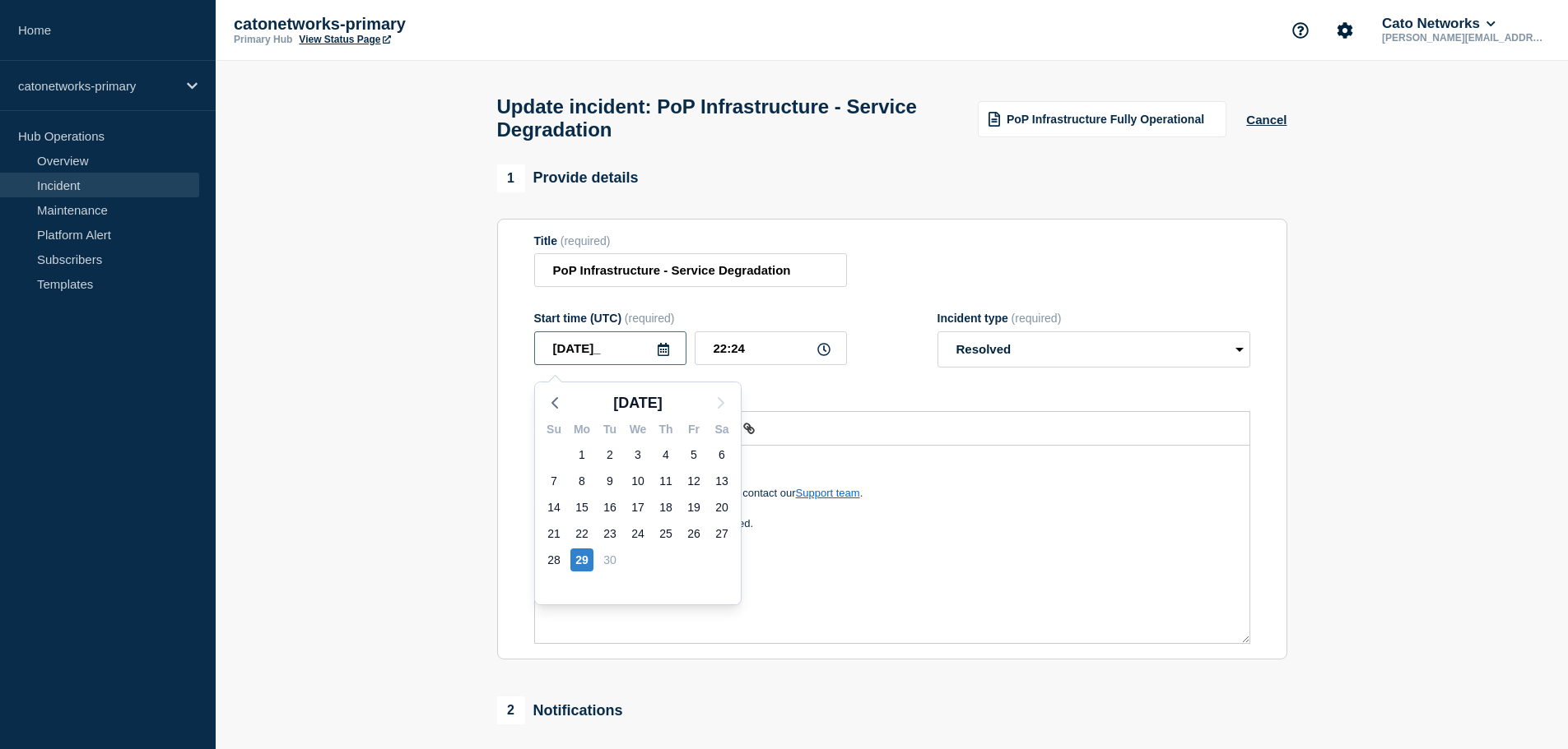
type input "2025-09-27"
click at [751, 354] on input "22:24" at bounding box center [771, 348] width 152 height 34
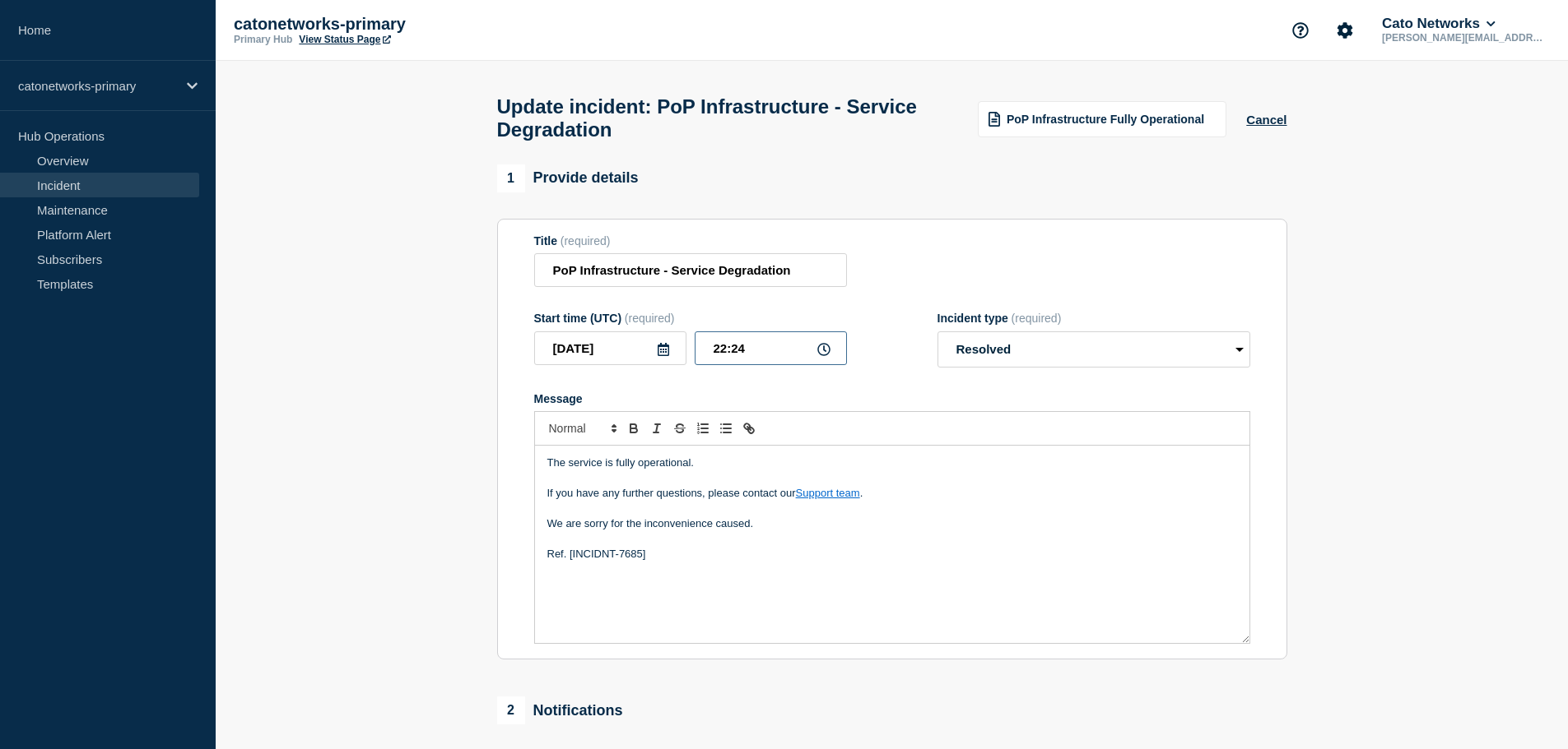
drag, startPoint x: 767, startPoint y: 351, endPoint x: 670, endPoint y: 352, distance: 97.0
click at [672, 353] on div "2025-09-27 22:24" at bounding box center [690, 348] width 313 height 34
type input "17:07"
click at [996, 368] on select "Select option Investigating Identified Monitoring Resolved" at bounding box center [1093, 349] width 313 height 37
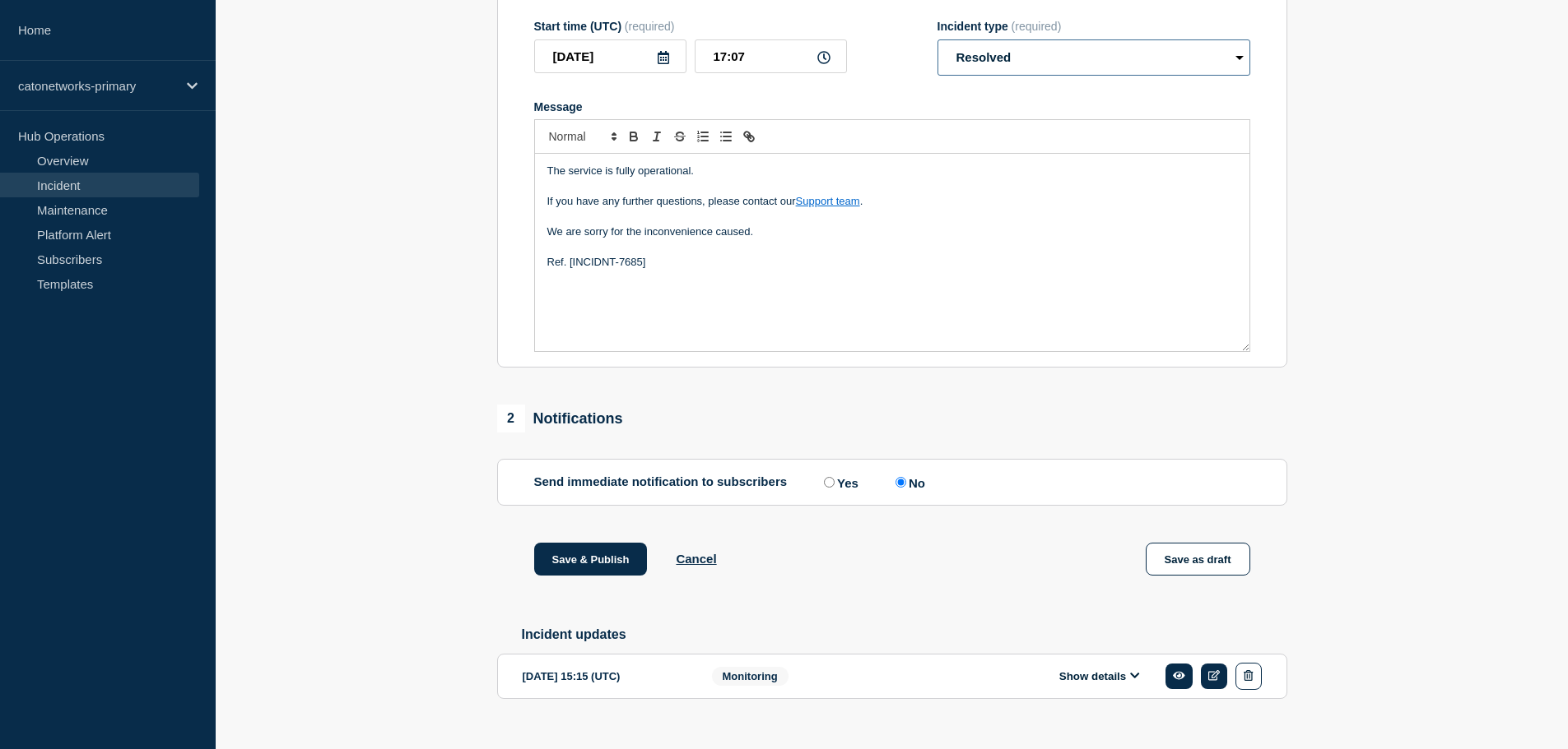
scroll to position [331, 0]
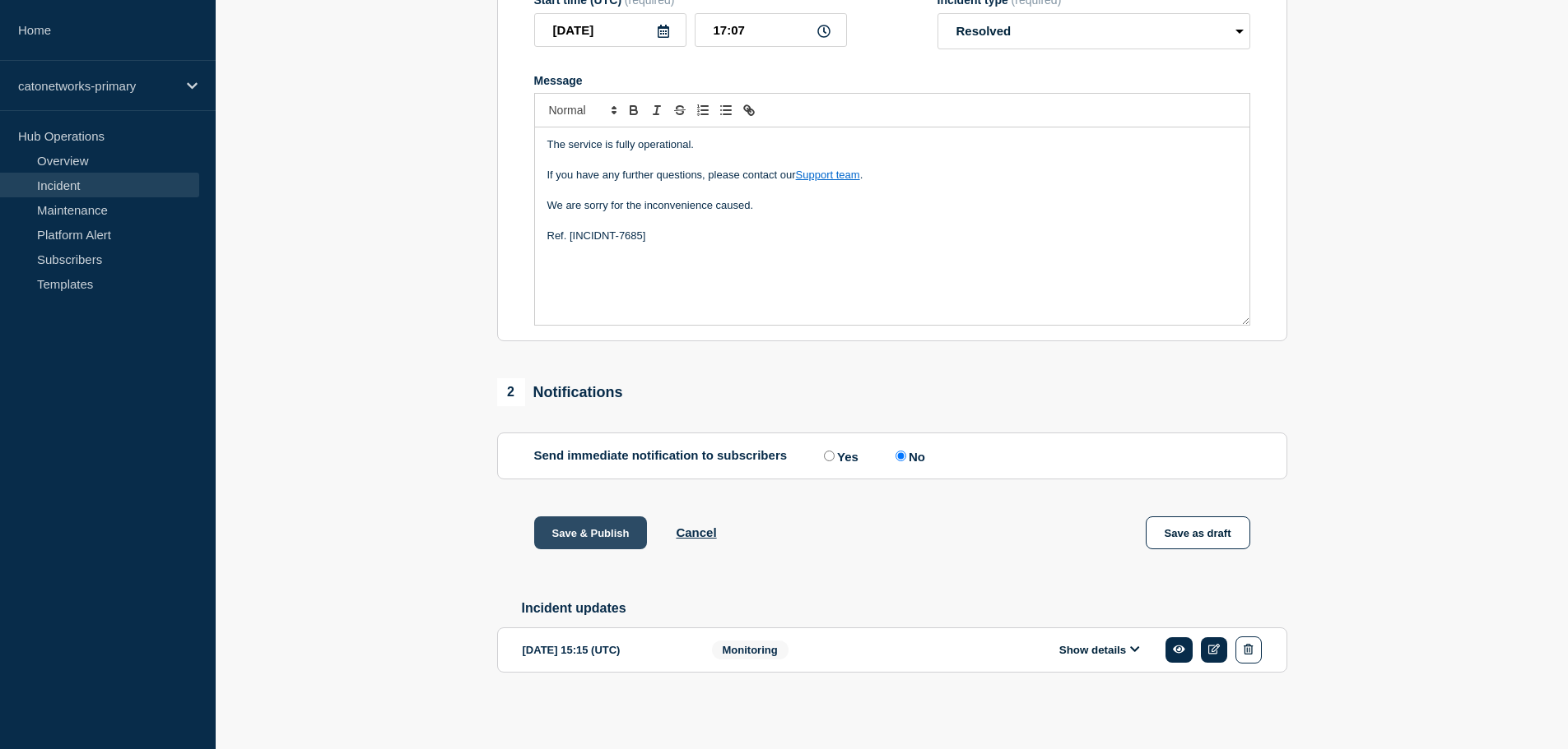
click at [588, 526] on button "Save & Publish" at bounding box center [590, 533] width 114 height 33
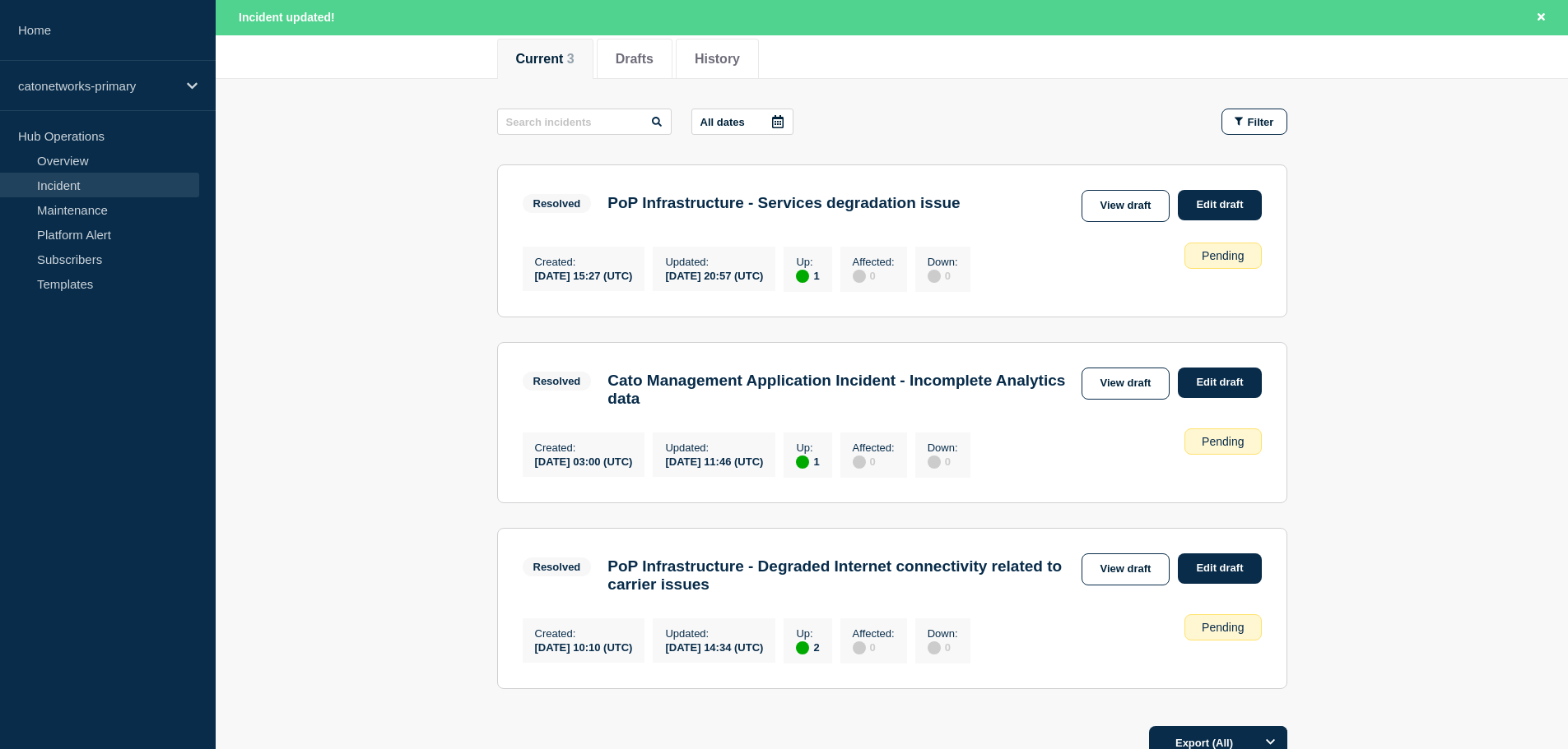
scroll to position [247, 0]
